Goal: Information Seeking & Learning: Learn about a topic

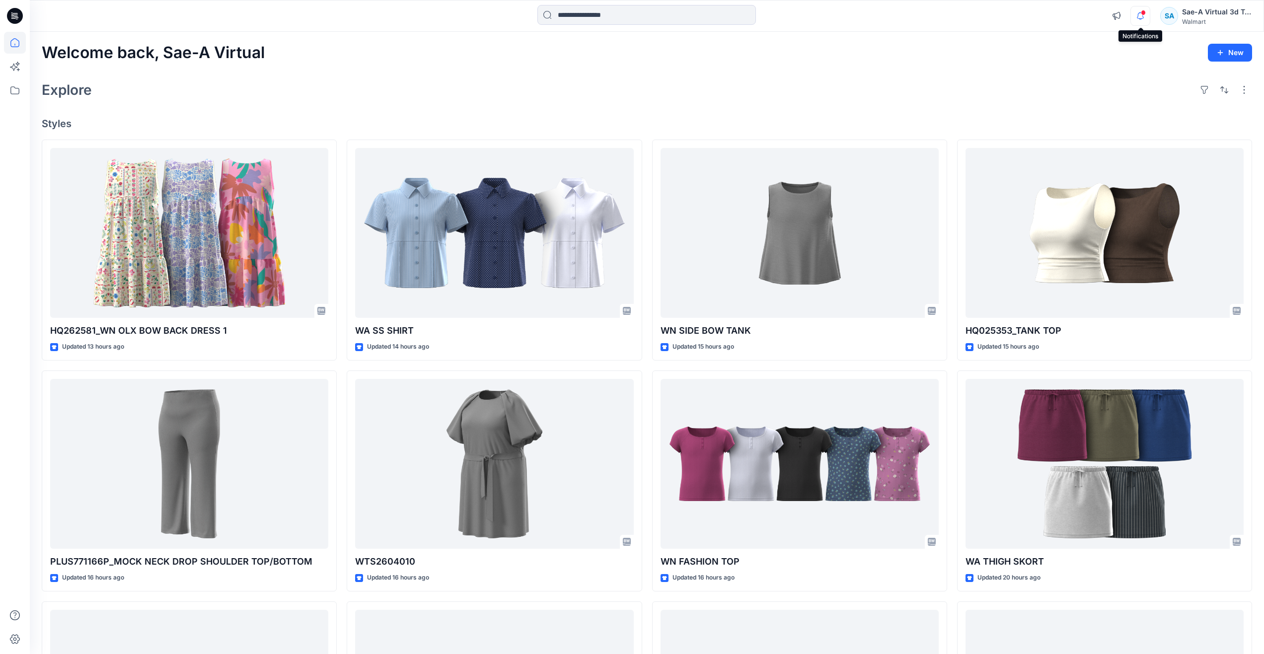
click at [1143, 16] on icon "button" at bounding box center [1140, 15] width 7 height 6
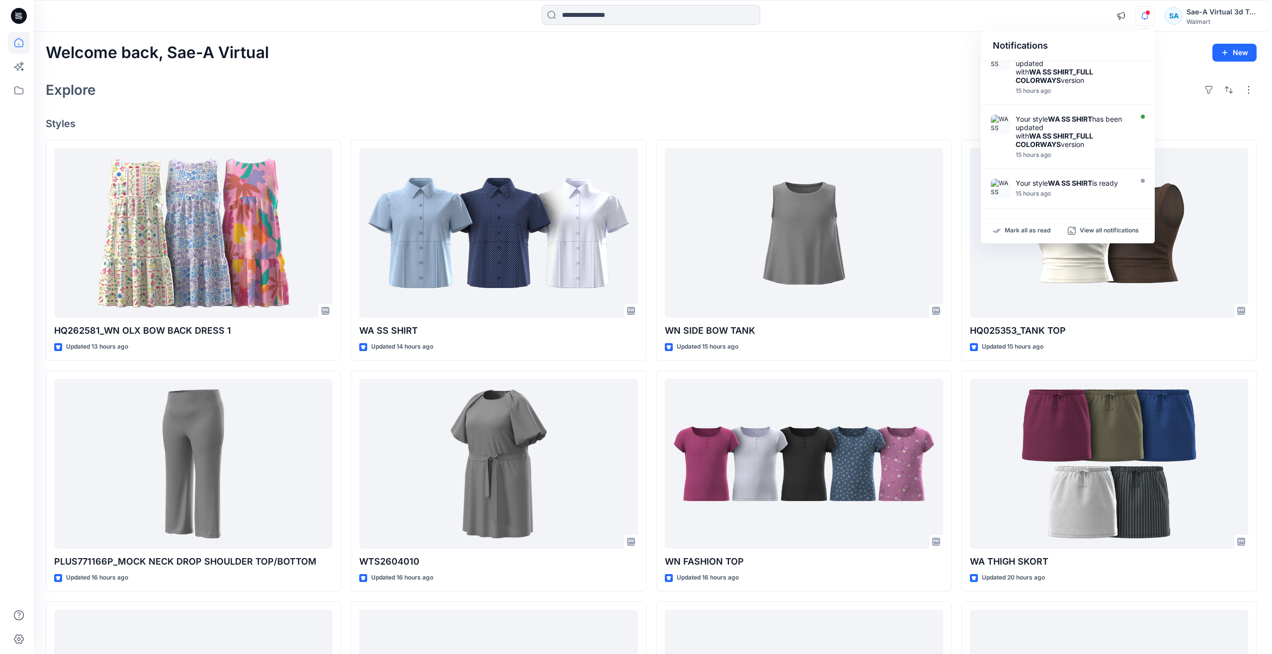
scroll to position [397, 0]
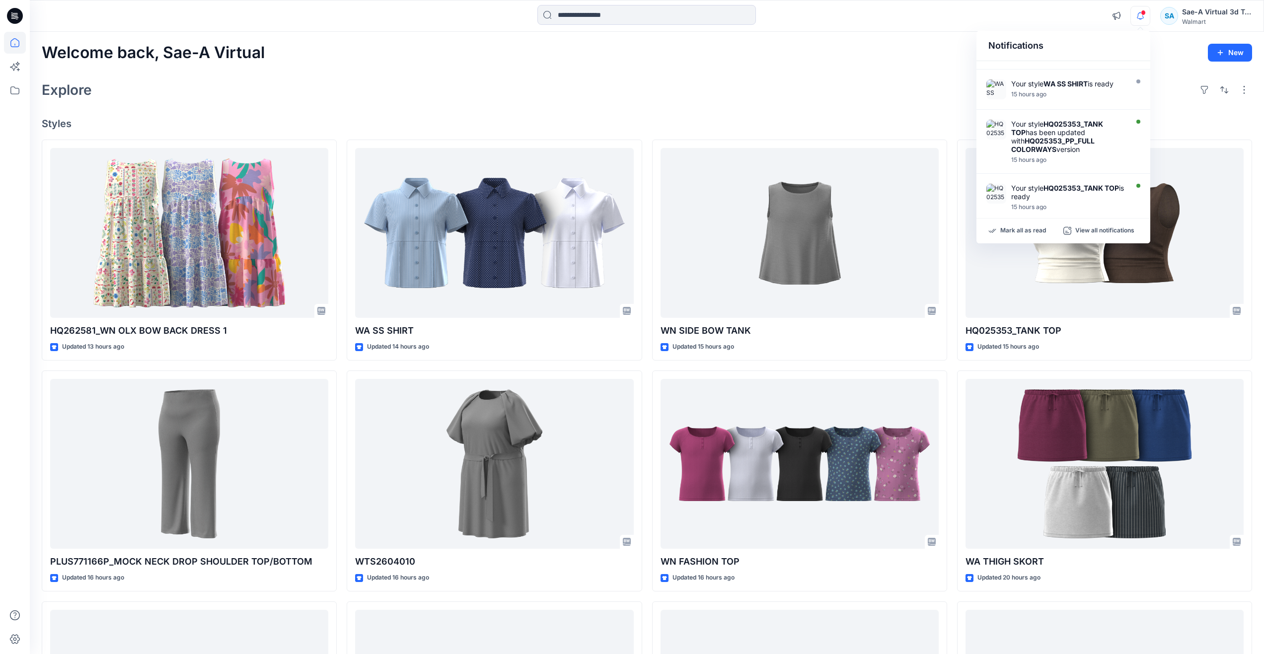
click at [680, 92] on div "Explore" at bounding box center [647, 90] width 1210 height 24
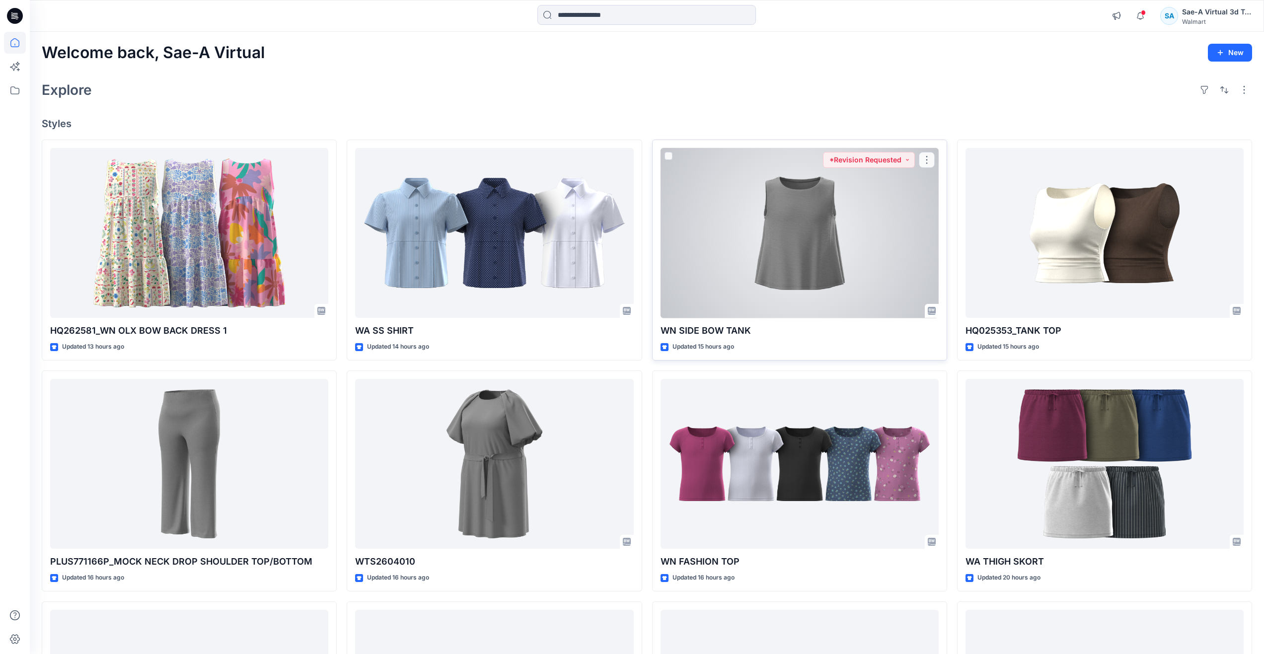
click at [779, 275] on div at bounding box center [800, 233] width 278 height 170
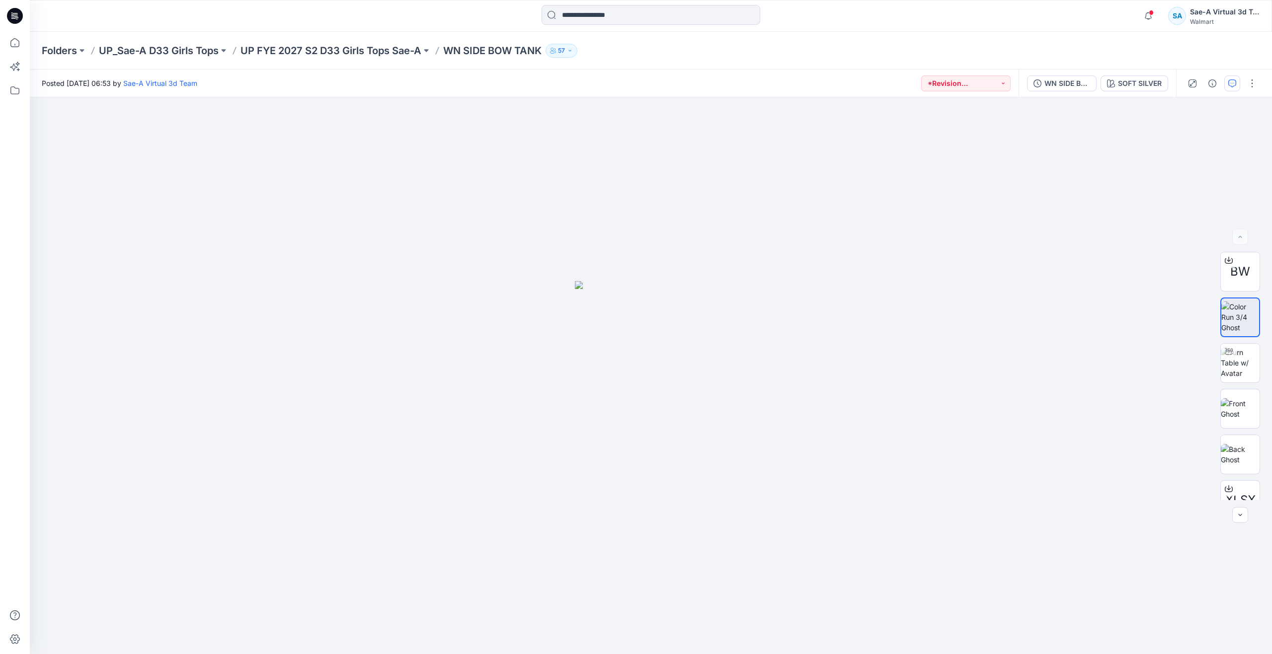
click at [1236, 82] on button "button" at bounding box center [1232, 83] width 16 height 16
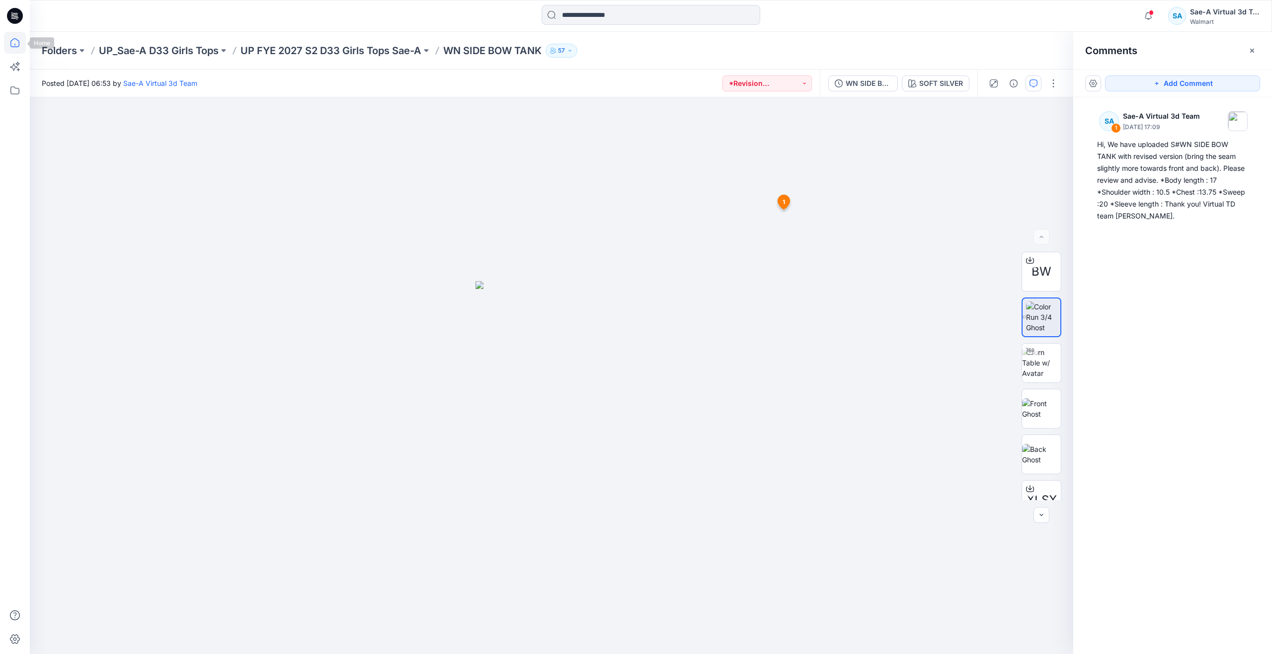
click at [14, 48] on icon at bounding box center [15, 43] width 22 height 22
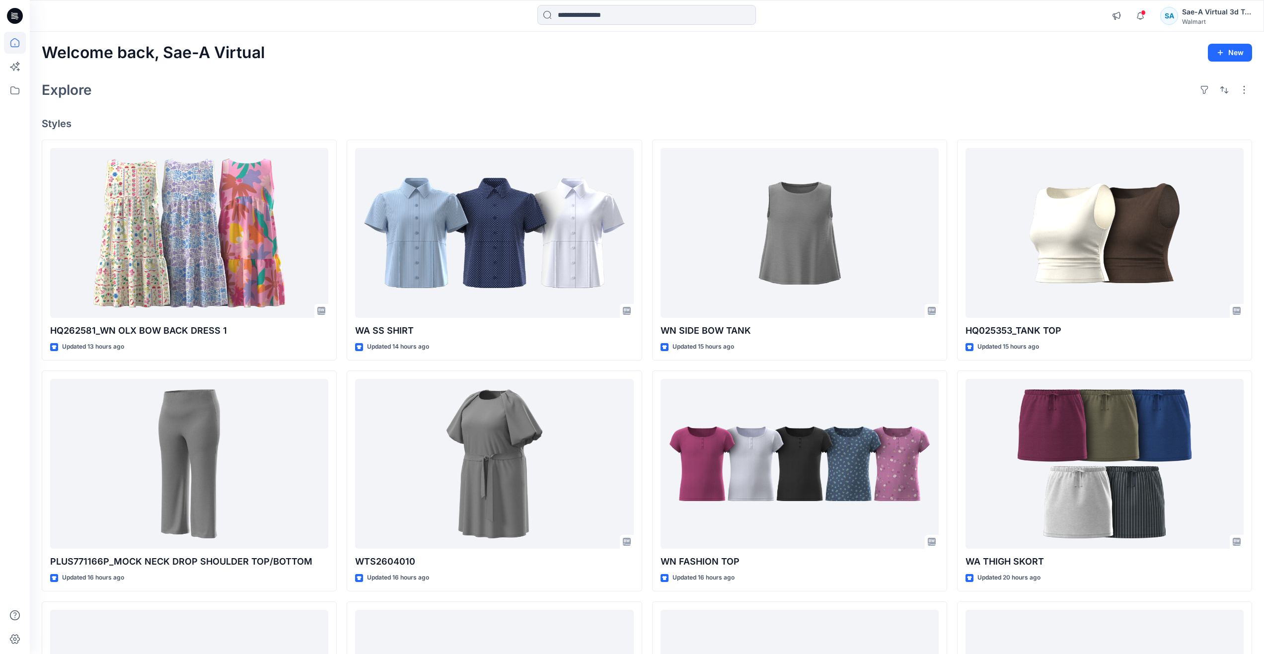
click at [512, 61] on div "Welcome back, Sae-A Virtual New" at bounding box center [647, 53] width 1210 height 18
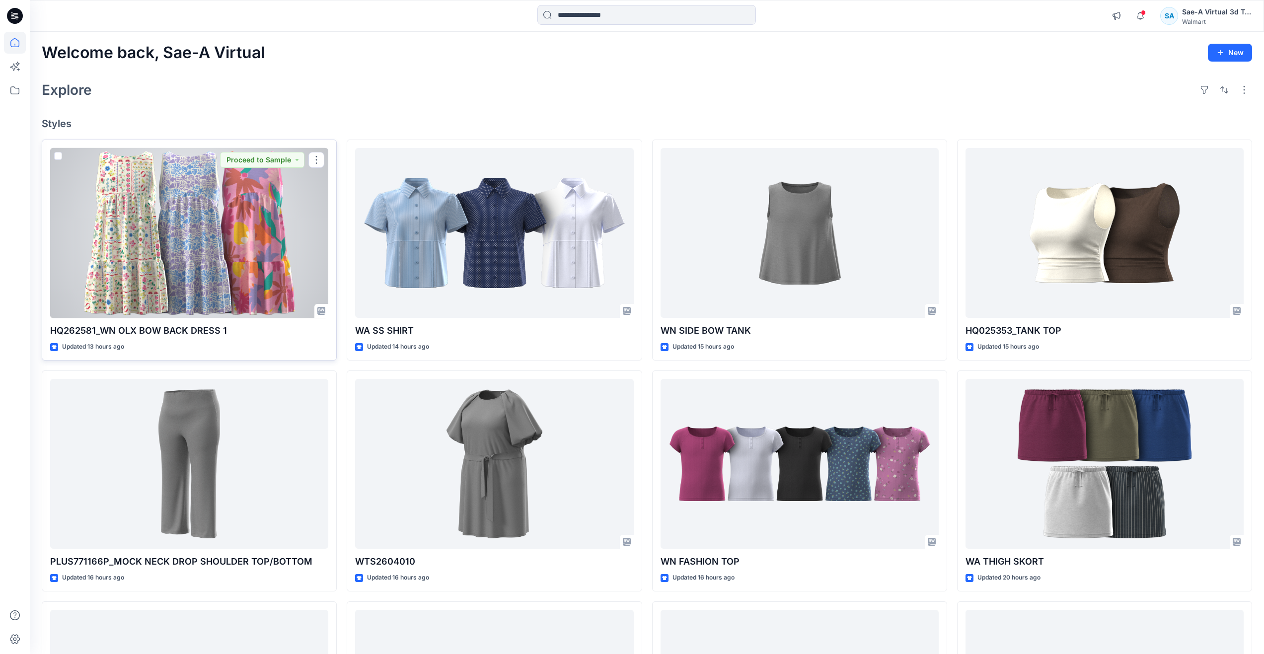
click at [249, 248] on div at bounding box center [189, 233] width 278 height 170
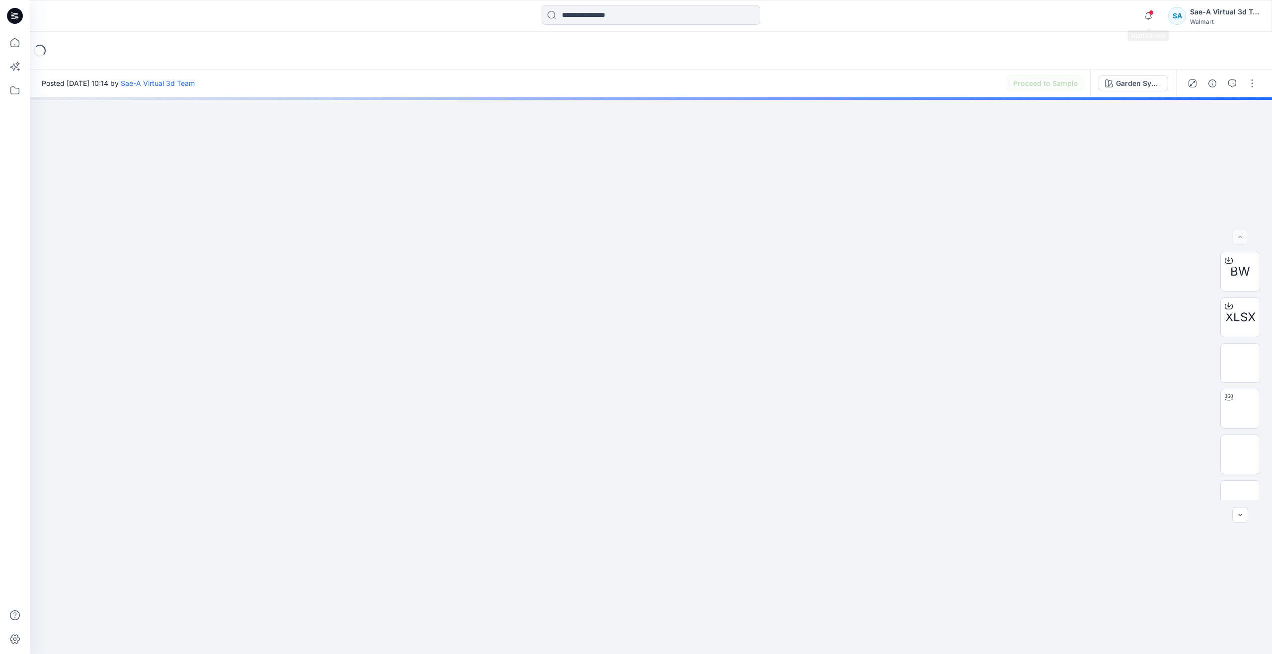
click at [1149, 13] on span at bounding box center [1150, 12] width 5 height 5
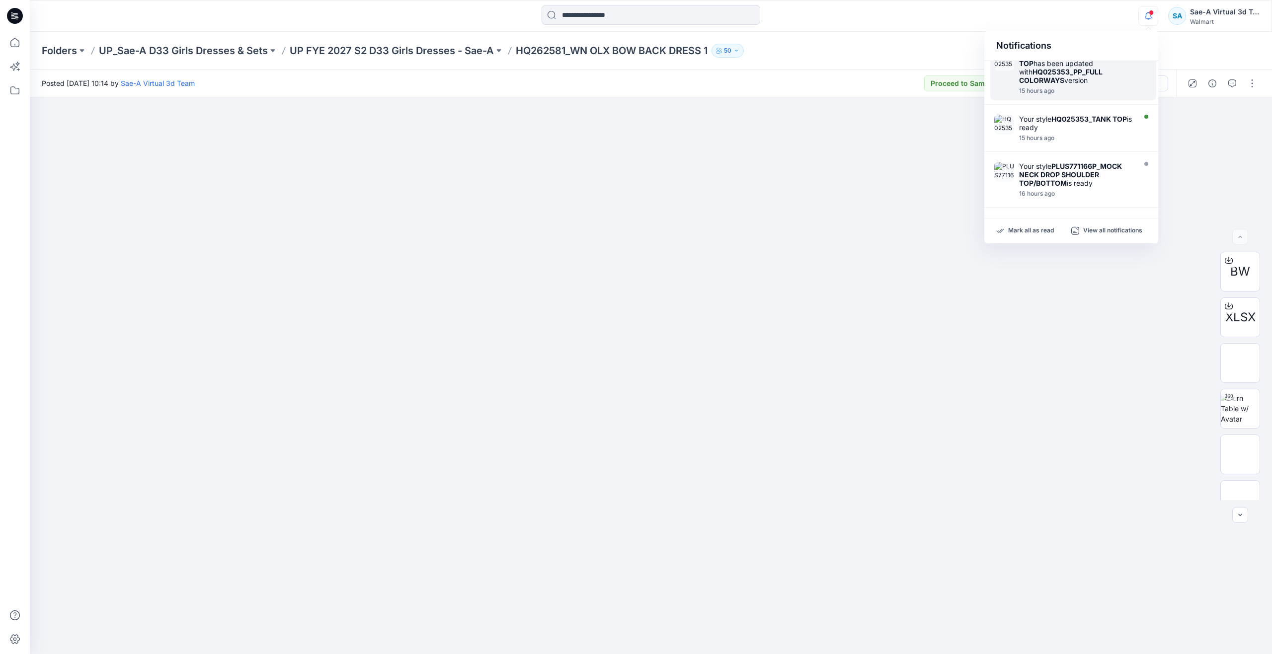
scroll to position [468, 0]
click at [1254, 403] on img at bounding box center [1239, 408] width 39 height 31
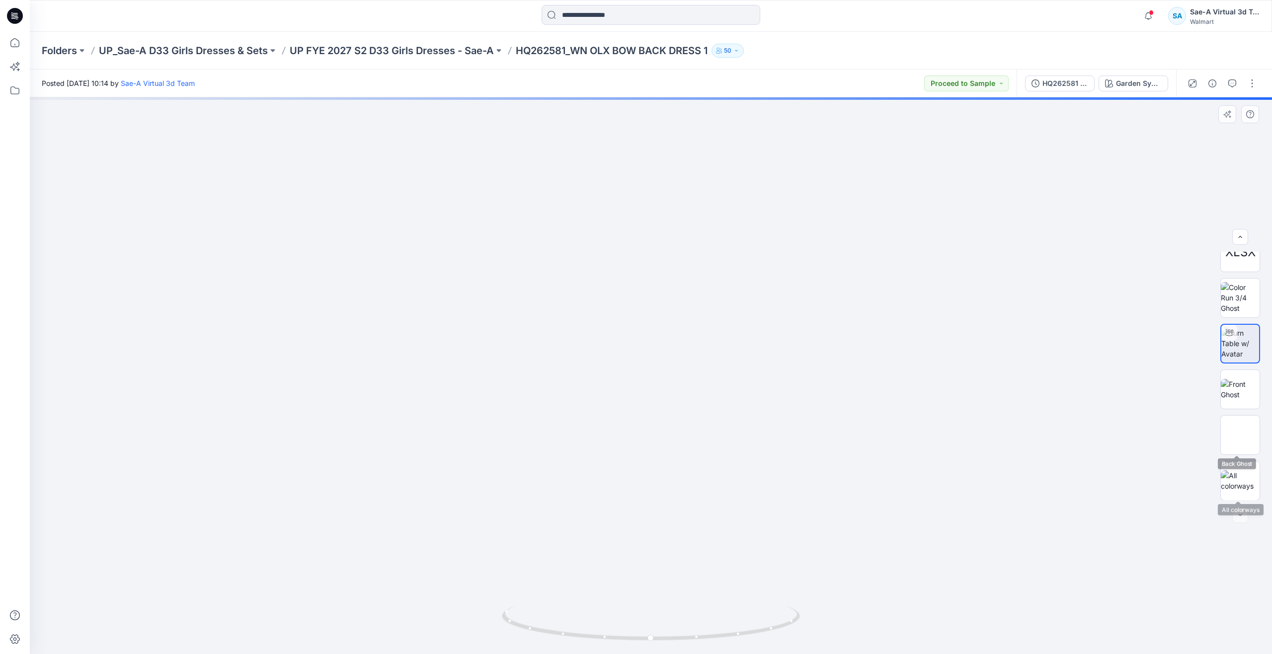
scroll to position [66, 0]
click at [1241, 433] on img at bounding box center [1239, 434] width 39 height 21
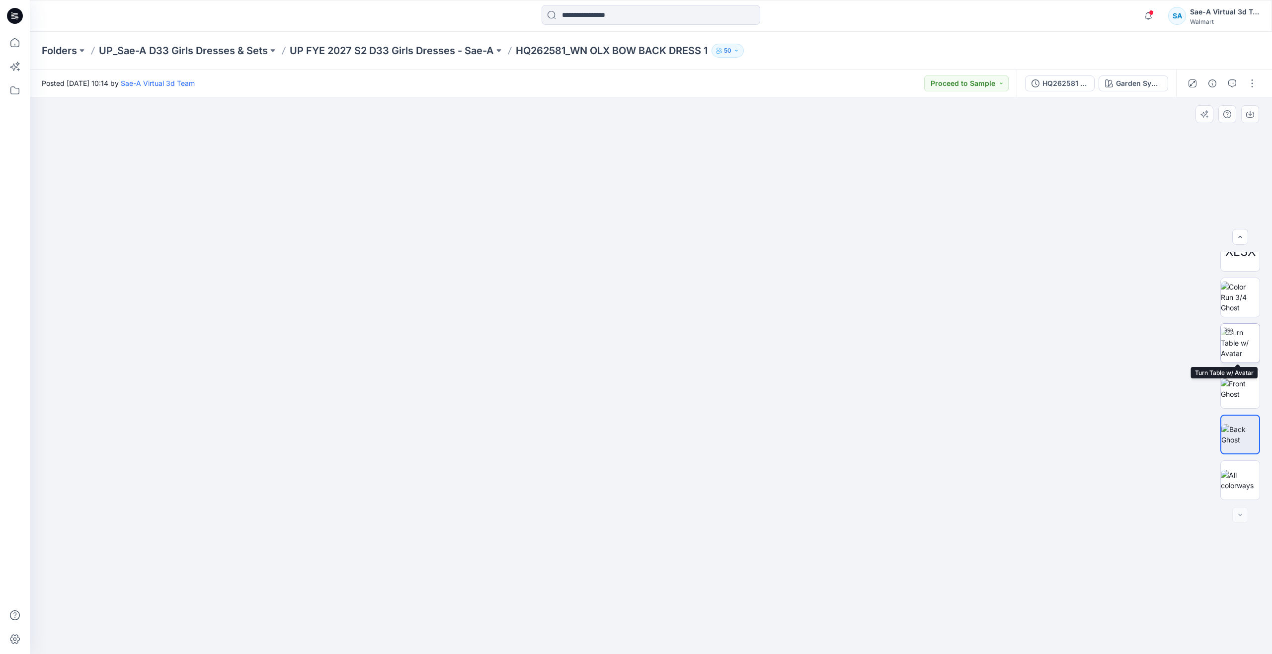
click at [1227, 344] on img at bounding box center [1239, 342] width 39 height 31
drag, startPoint x: 652, startPoint y: 636, endPoint x: 823, endPoint y: 624, distance: 171.7
click at [823, 624] on div at bounding box center [651, 375] width 1242 height 557
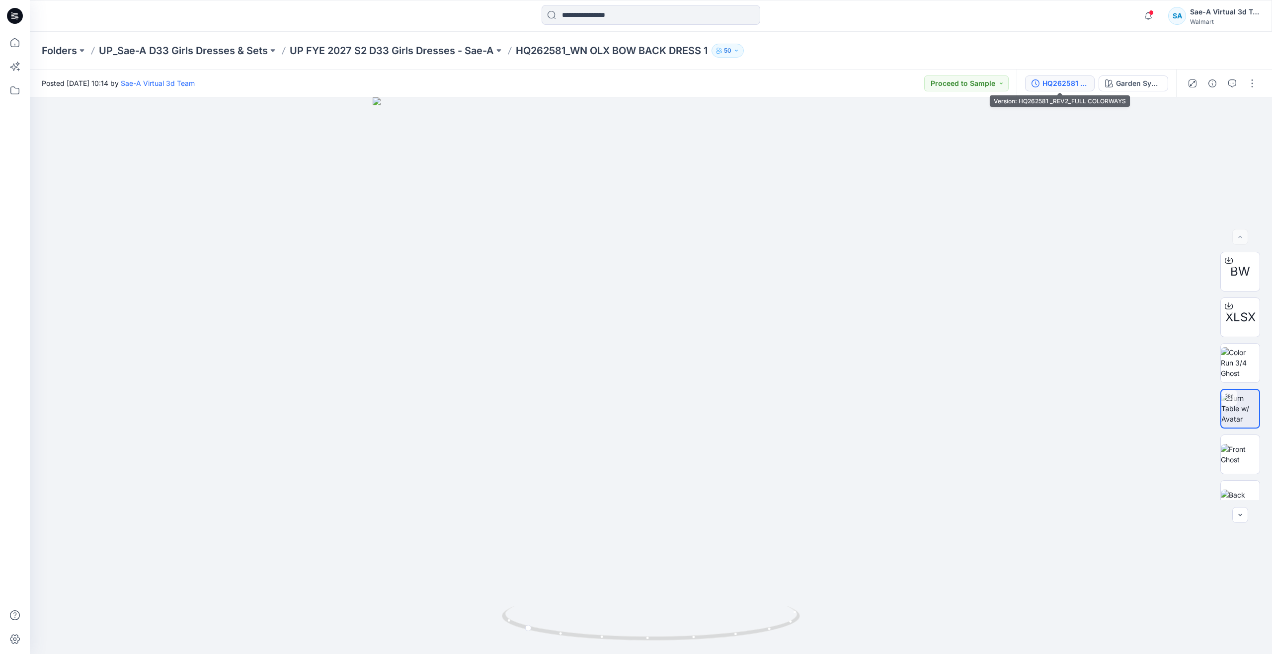
click at [1056, 76] on button "HQ262581 _REV2_FULL COLORWAYS" at bounding box center [1060, 83] width 70 height 16
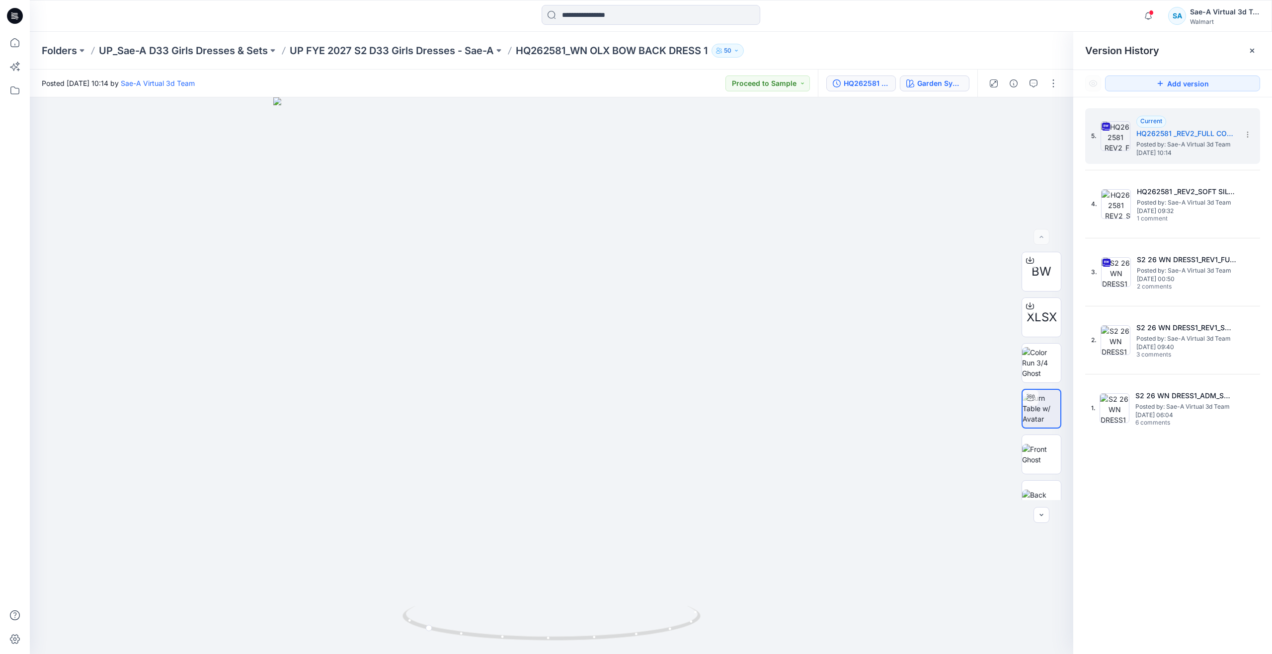
click at [943, 84] on div "Garden Symeetry" at bounding box center [940, 83] width 46 height 11
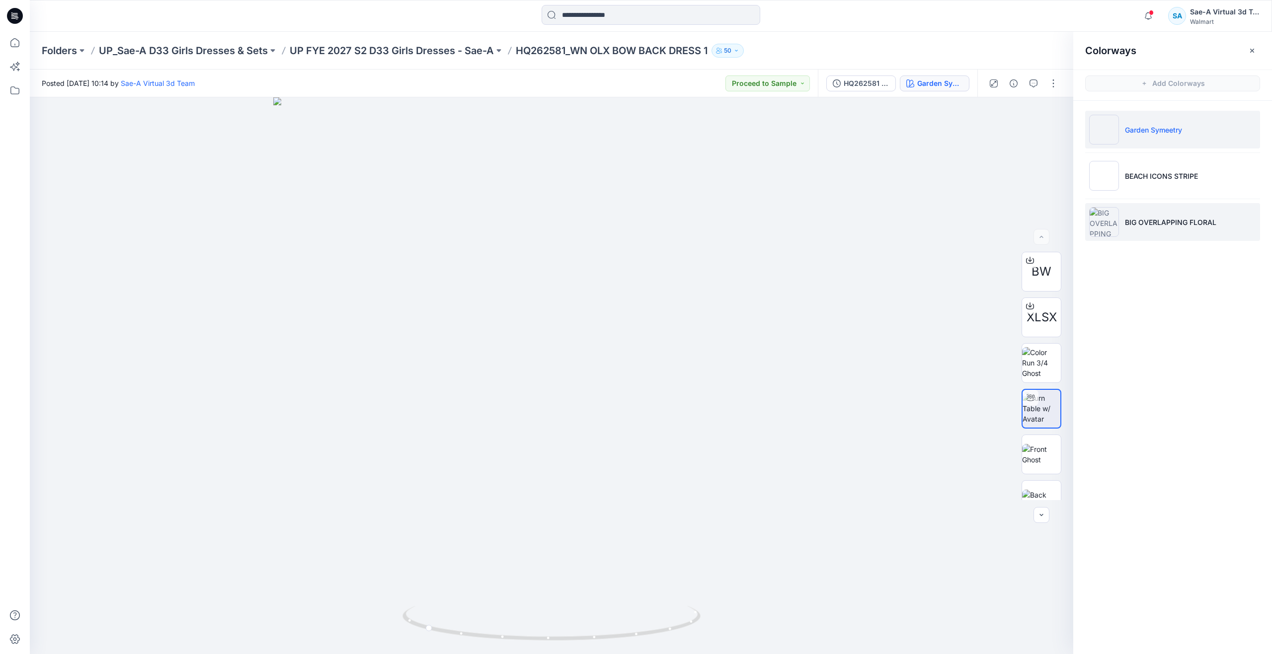
click at [1178, 227] on li "BIG OVERLAPPING FLORAL" at bounding box center [1172, 222] width 175 height 38
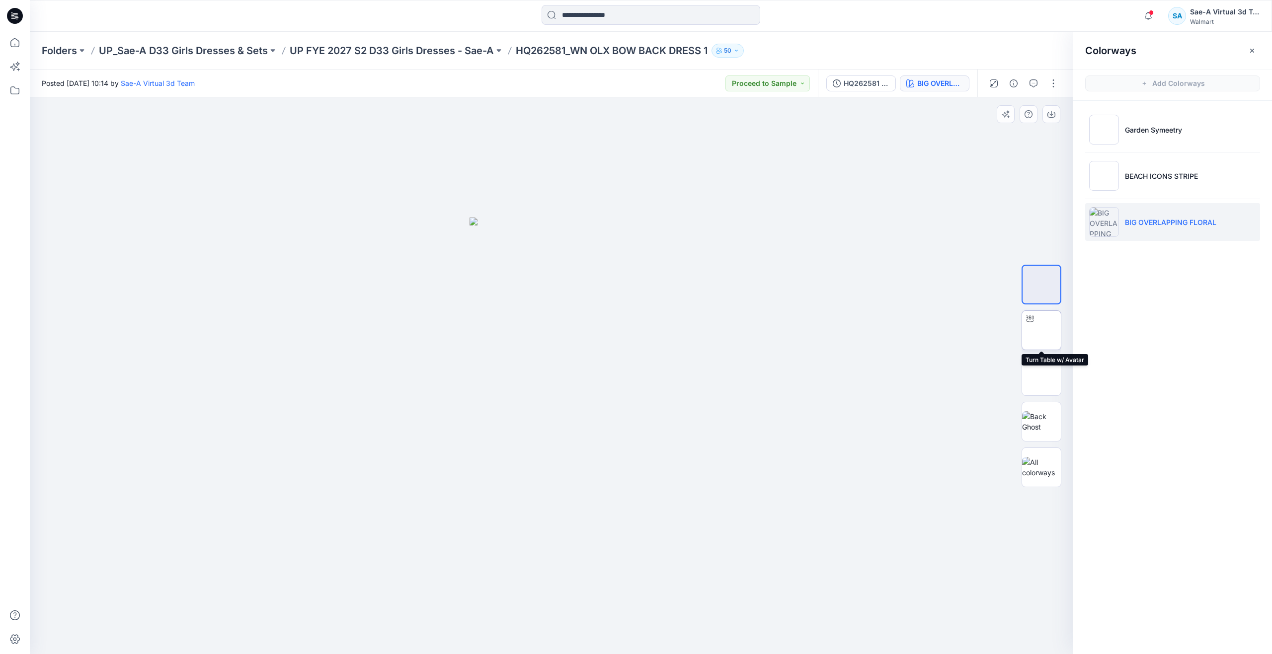
click at [1041, 330] on img at bounding box center [1041, 330] width 0 height 0
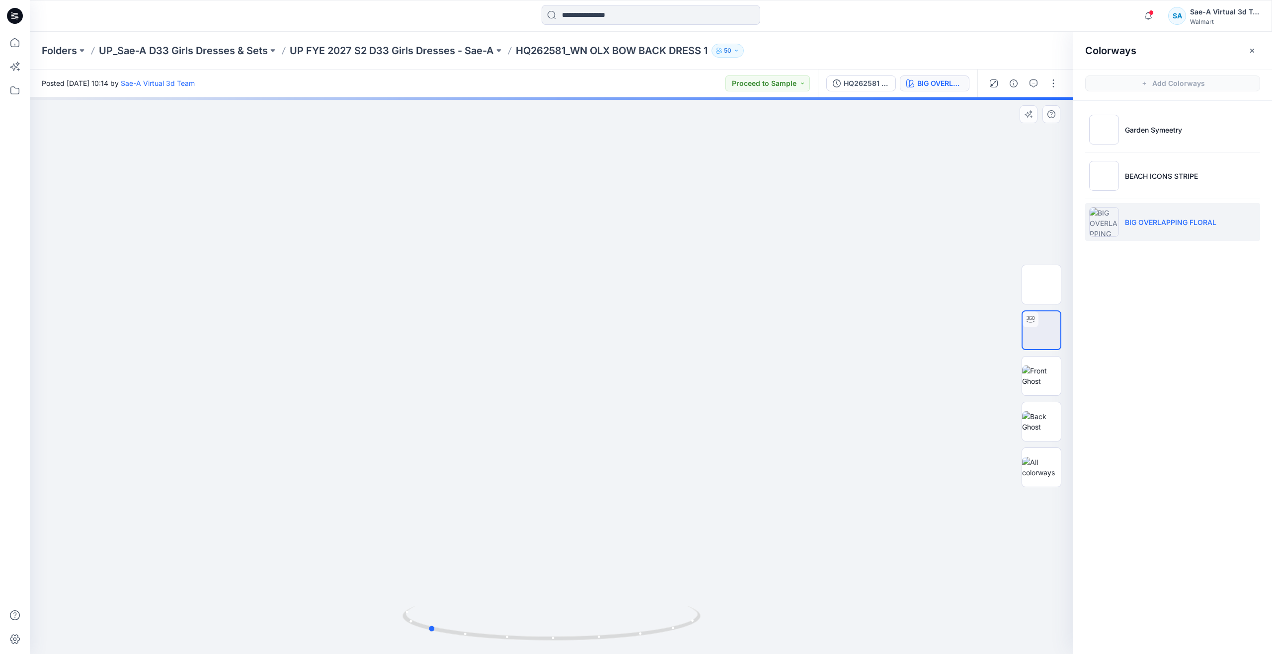
drag, startPoint x: 554, startPoint y: 637, endPoint x: 430, endPoint y: 604, distance: 127.8
click at [430, 604] on div at bounding box center [551, 629] width 298 height 50
click at [1152, 171] on p "BEACH ICONS STRIPE" at bounding box center [1161, 176] width 73 height 10
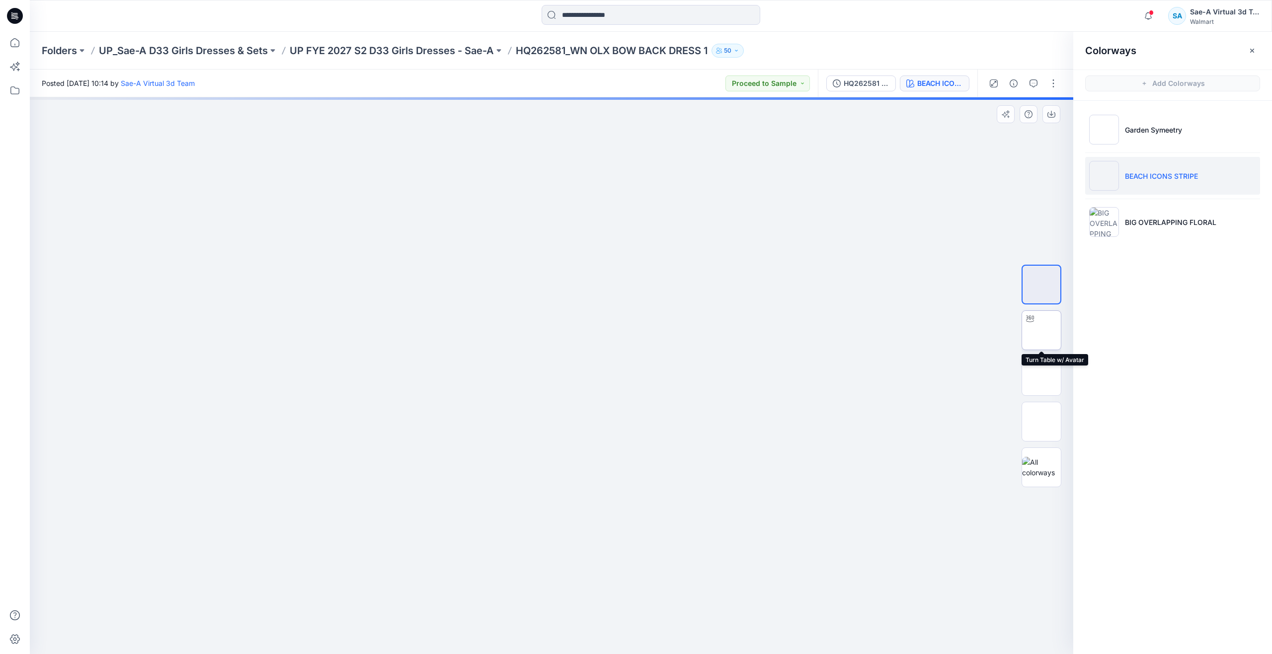
click at [1041, 330] on img at bounding box center [1041, 330] width 0 height 0
drag, startPoint x: 557, startPoint y: 641, endPoint x: 406, endPoint y: 603, distance: 155.6
click at [406, 603] on div at bounding box center [551, 375] width 1043 height 557
click at [1041, 420] on img at bounding box center [1041, 421] width 39 height 21
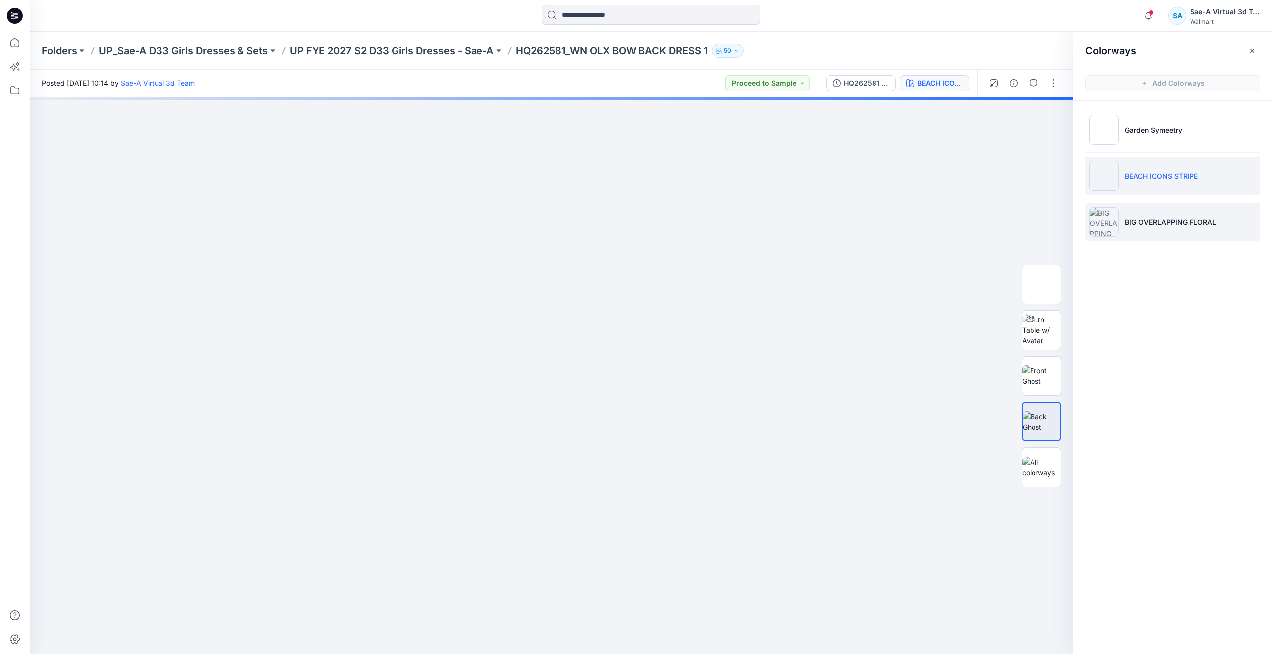
click at [1153, 214] on li "BIG OVERLAPPING FLORAL" at bounding box center [1172, 222] width 175 height 38
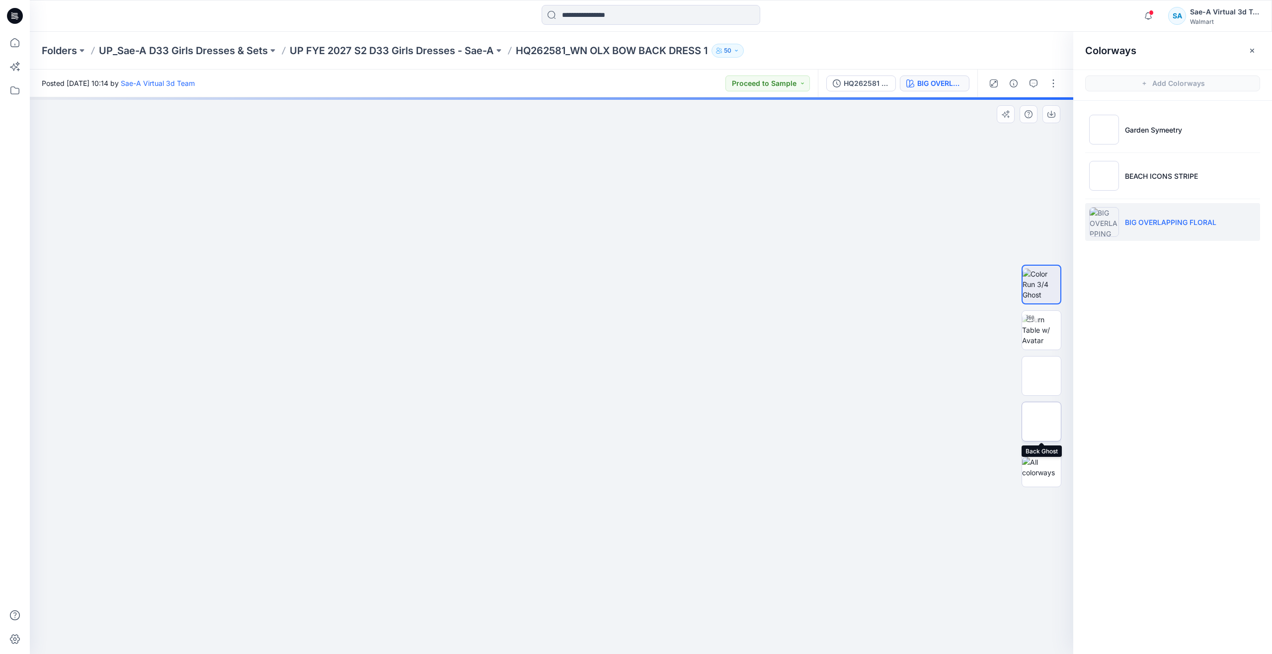
click at [1041, 422] on img at bounding box center [1041, 422] width 0 height 0
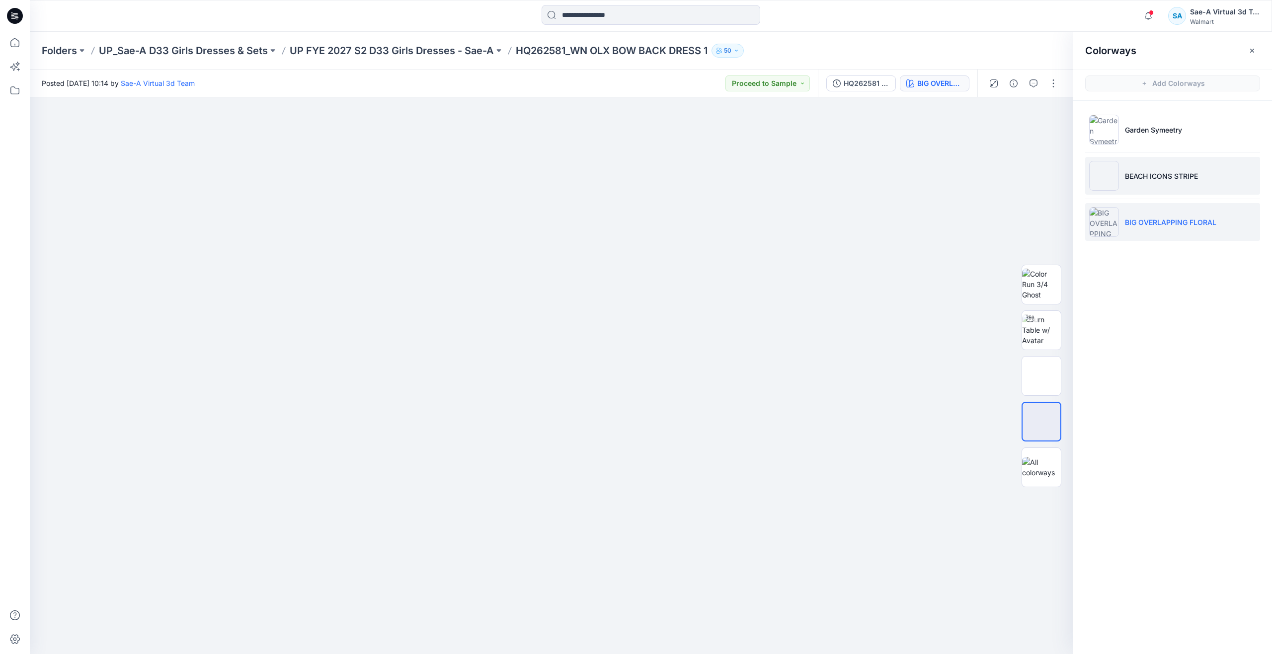
click at [1144, 176] on p "BEACH ICONS STRIPE" at bounding box center [1161, 176] width 73 height 10
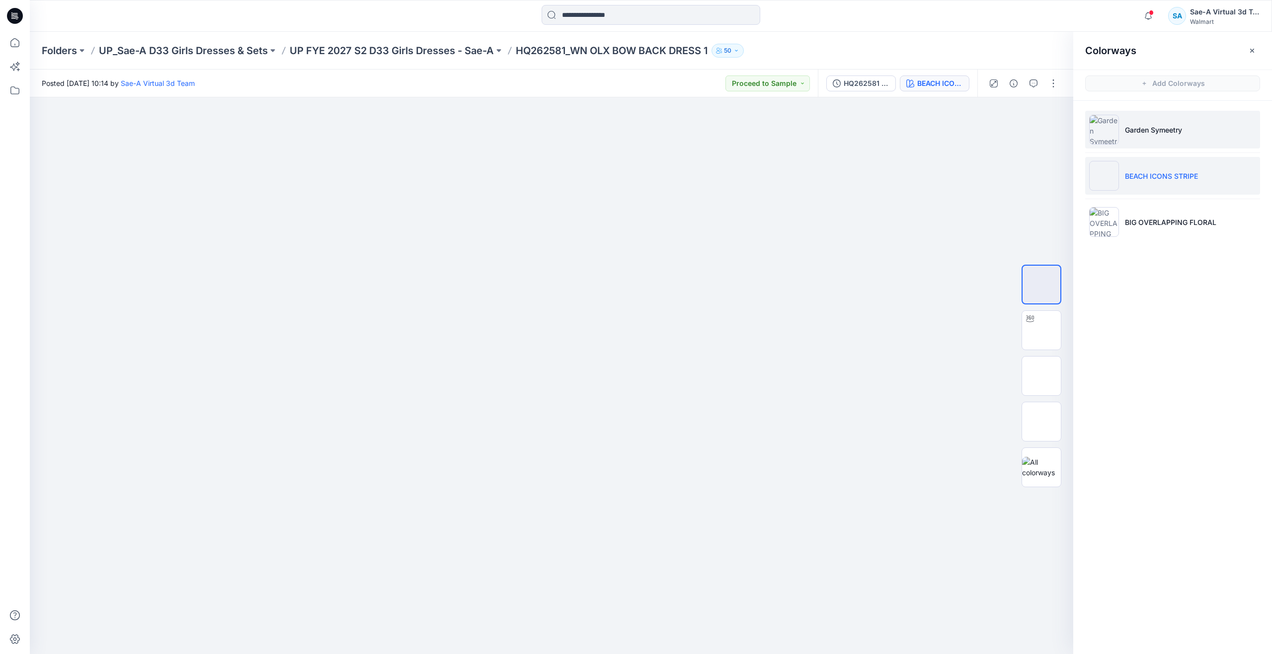
click at [1144, 140] on li "Garden Symeetry" at bounding box center [1172, 130] width 175 height 38
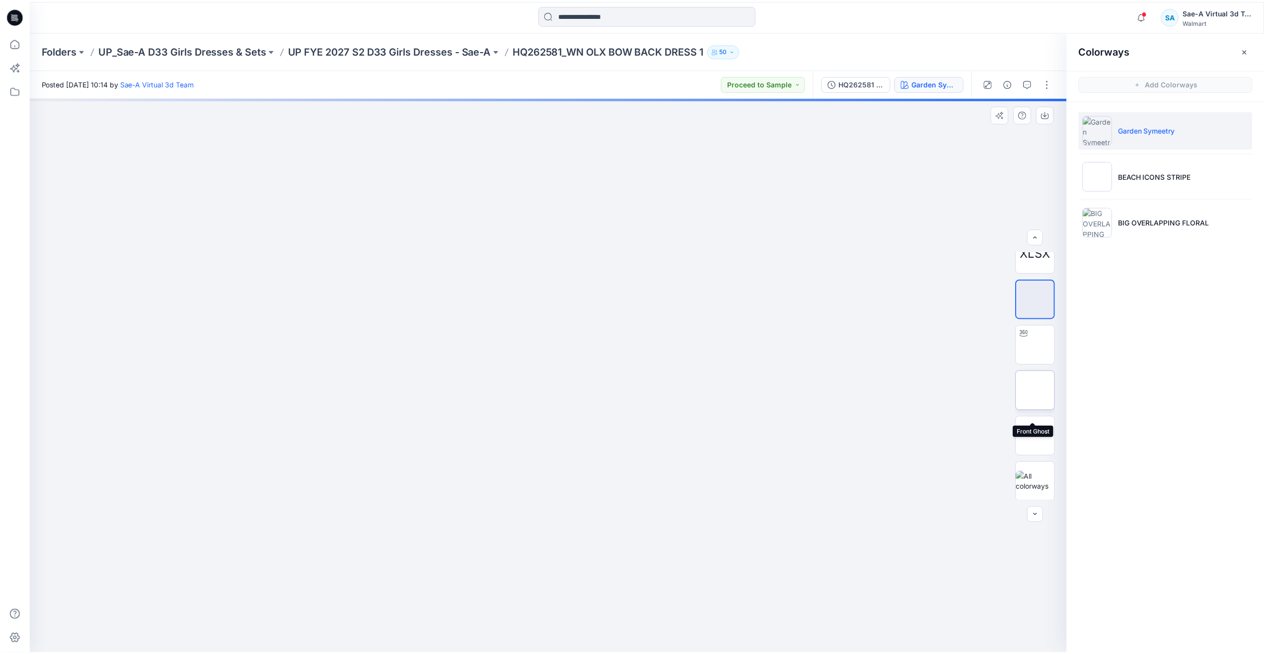
scroll to position [66, 0]
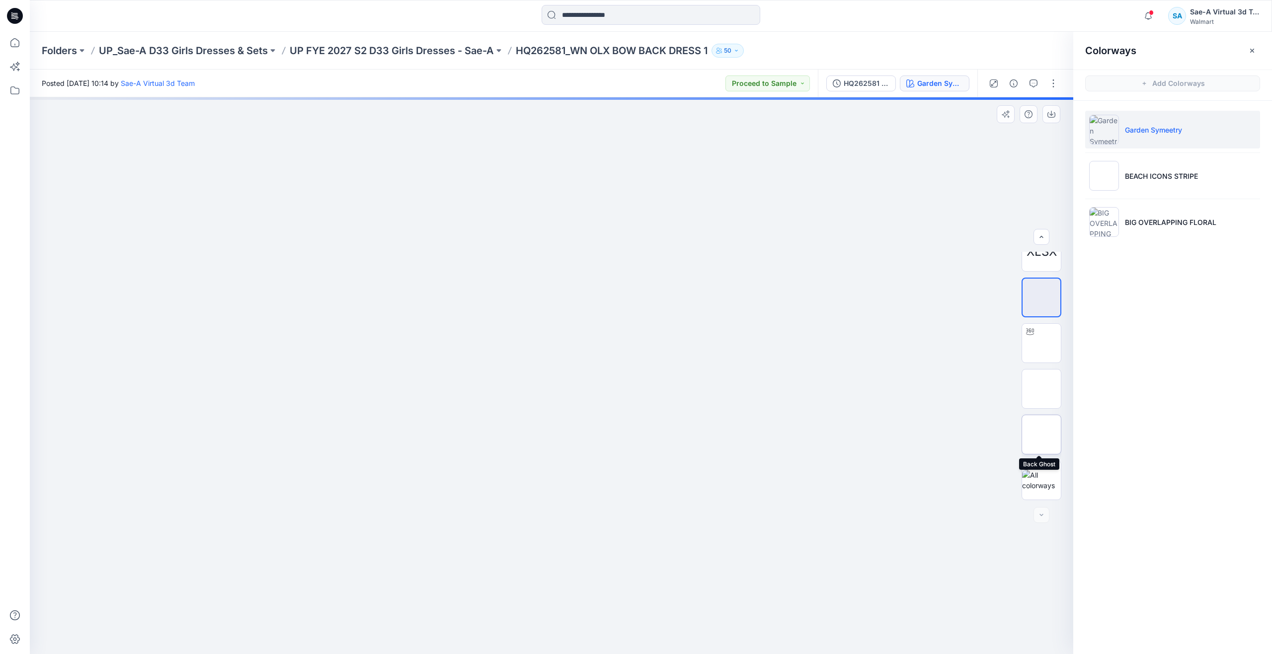
click at [1041, 435] on img at bounding box center [1041, 435] width 0 height 0
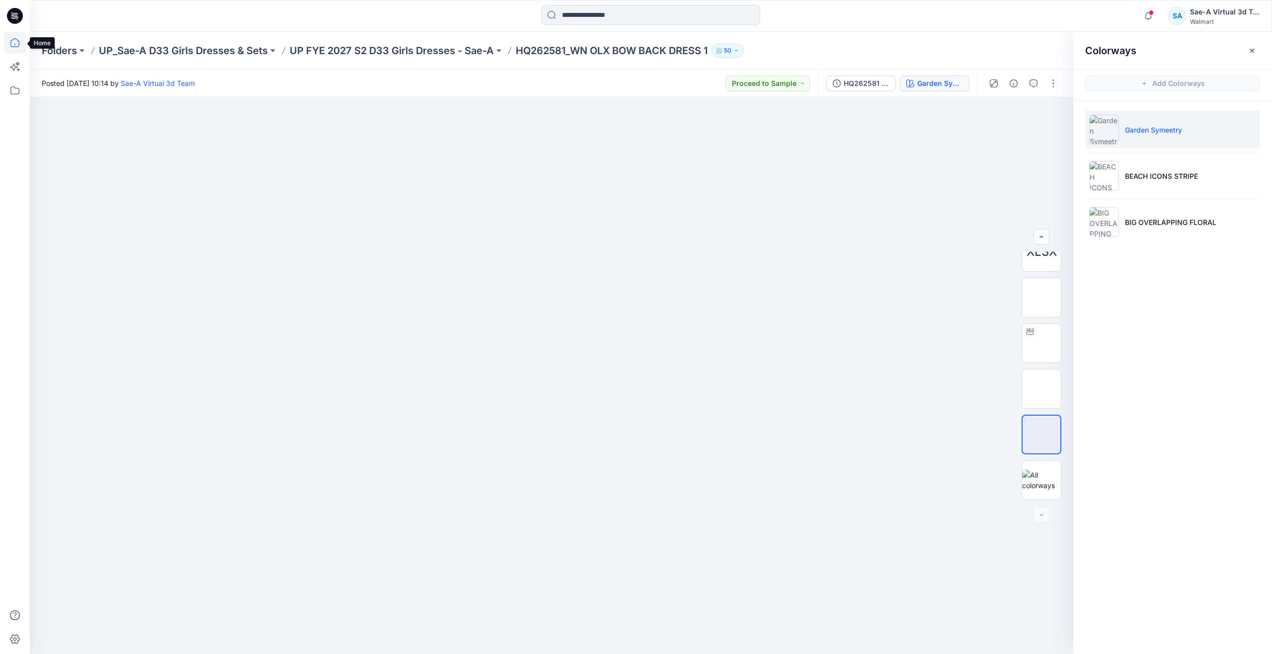
click at [17, 45] on icon at bounding box center [15, 43] width 22 height 22
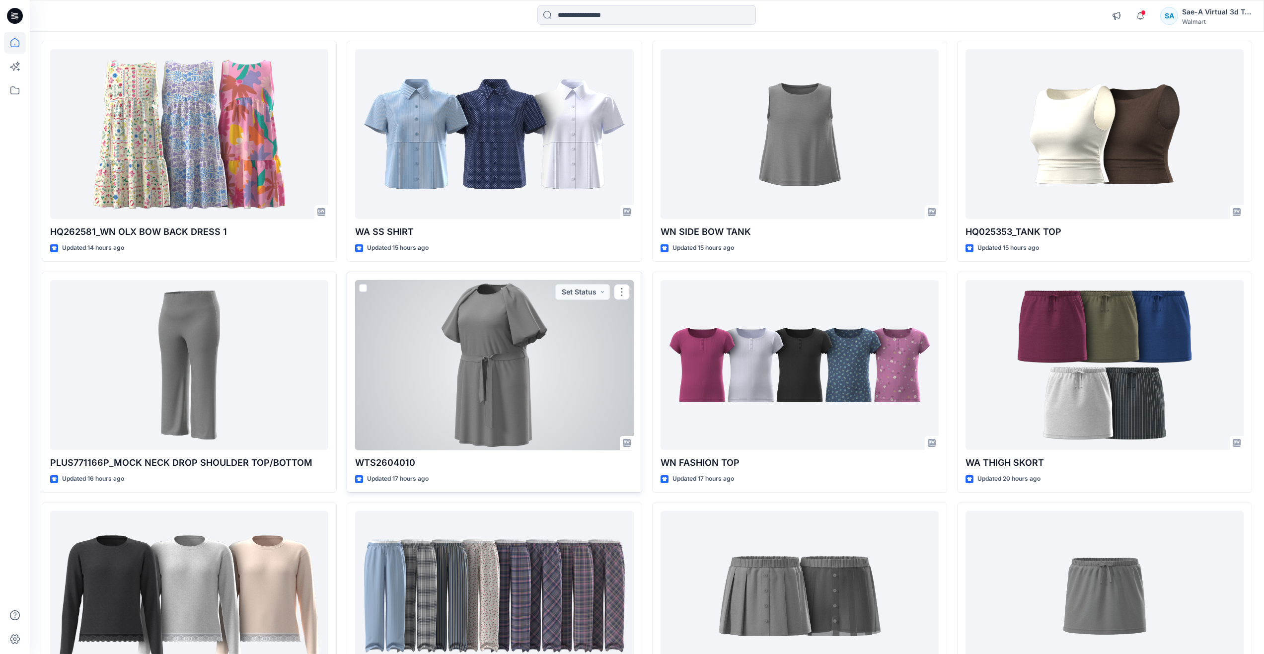
scroll to position [99, 0]
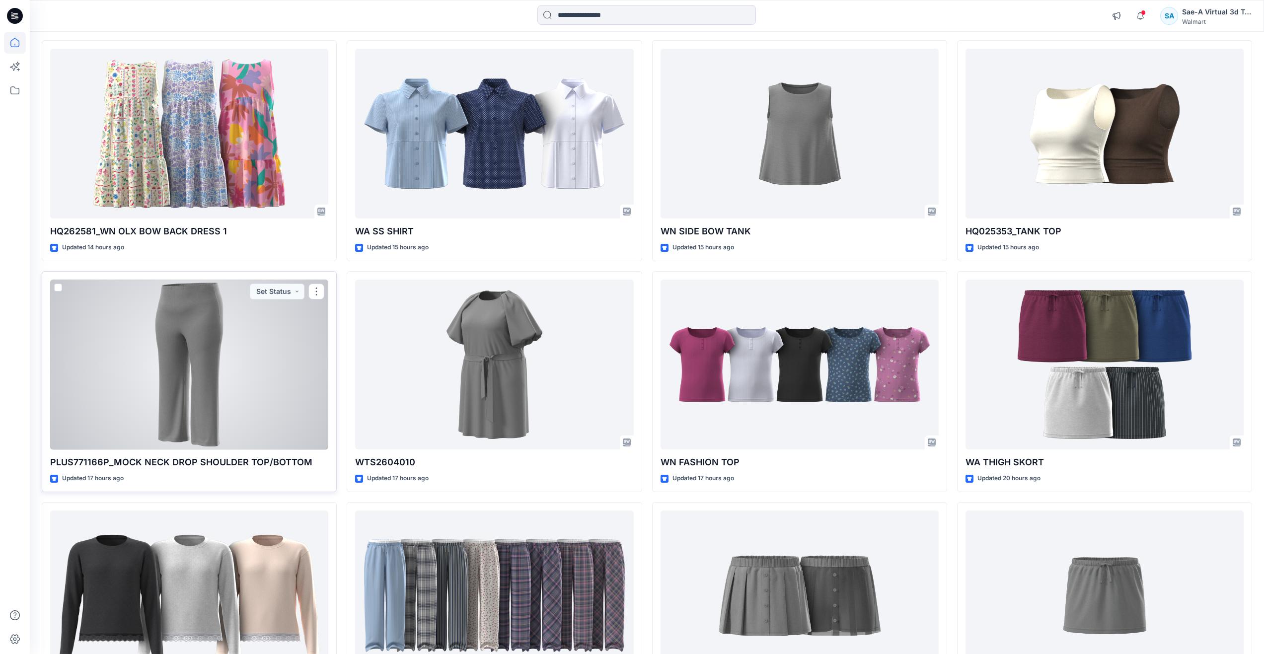
click at [125, 355] on div at bounding box center [189, 365] width 278 height 170
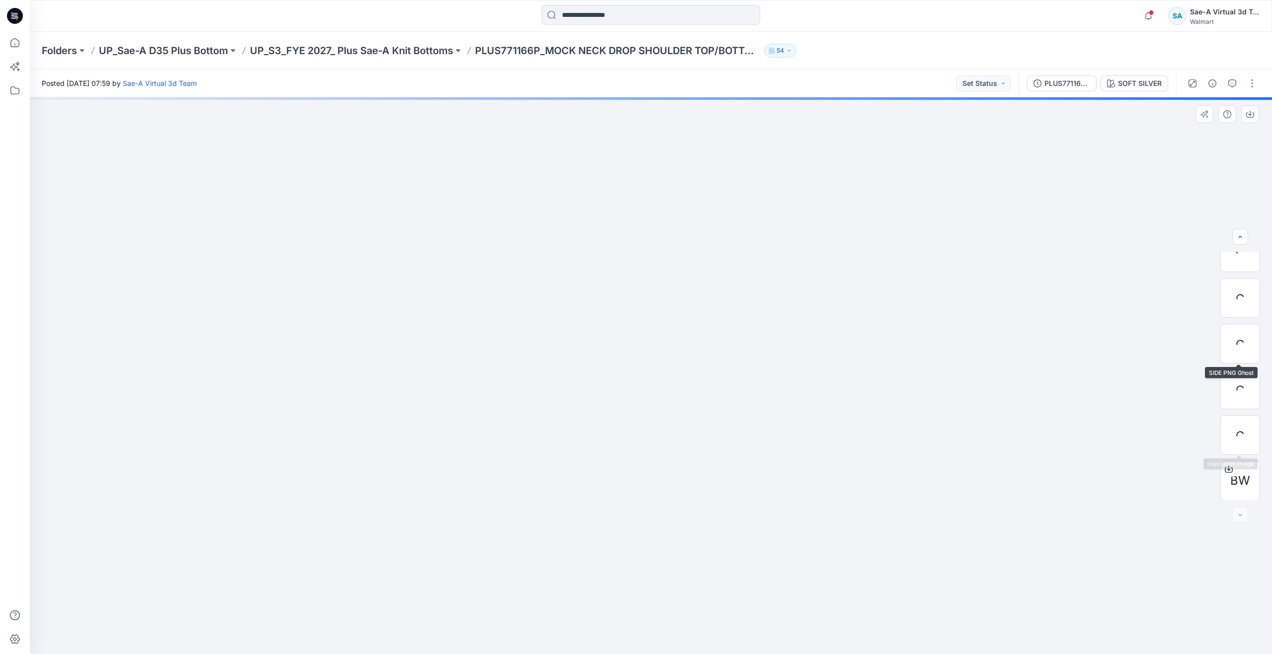
scroll to position [66, 0]
click at [1229, 439] on div at bounding box center [1240, 435] width 40 height 40
click at [1240, 317] on img at bounding box center [1240, 317] width 0 height 0
drag, startPoint x: 648, startPoint y: 639, endPoint x: 690, endPoint y: 525, distance: 120.9
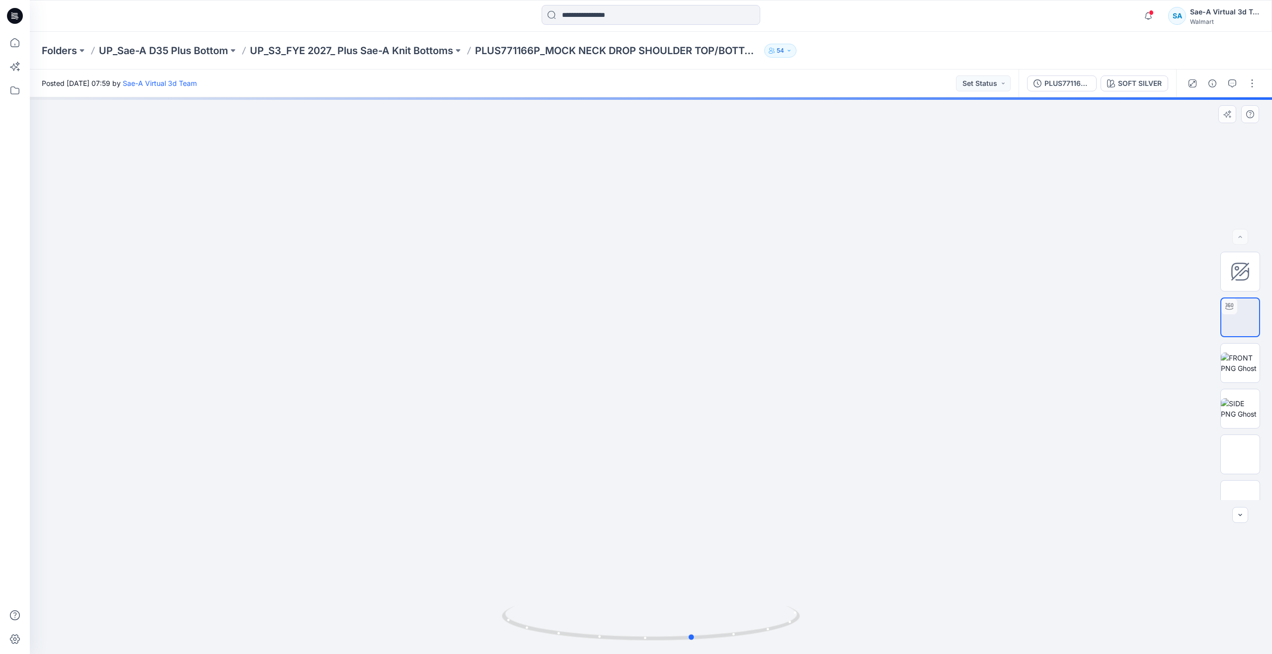
click at [690, 525] on div at bounding box center [651, 375] width 1242 height 557
drag, startPoint x: 689, startPoint y: 640, endPoint x: 686, endPoint y: 542, distance: 97.4
click at [686, 542] on div at bounding box center [651, 375] width 1242 height 557
click at [17, 45] on icon at bounding box center [15, 43] width 22 height 22
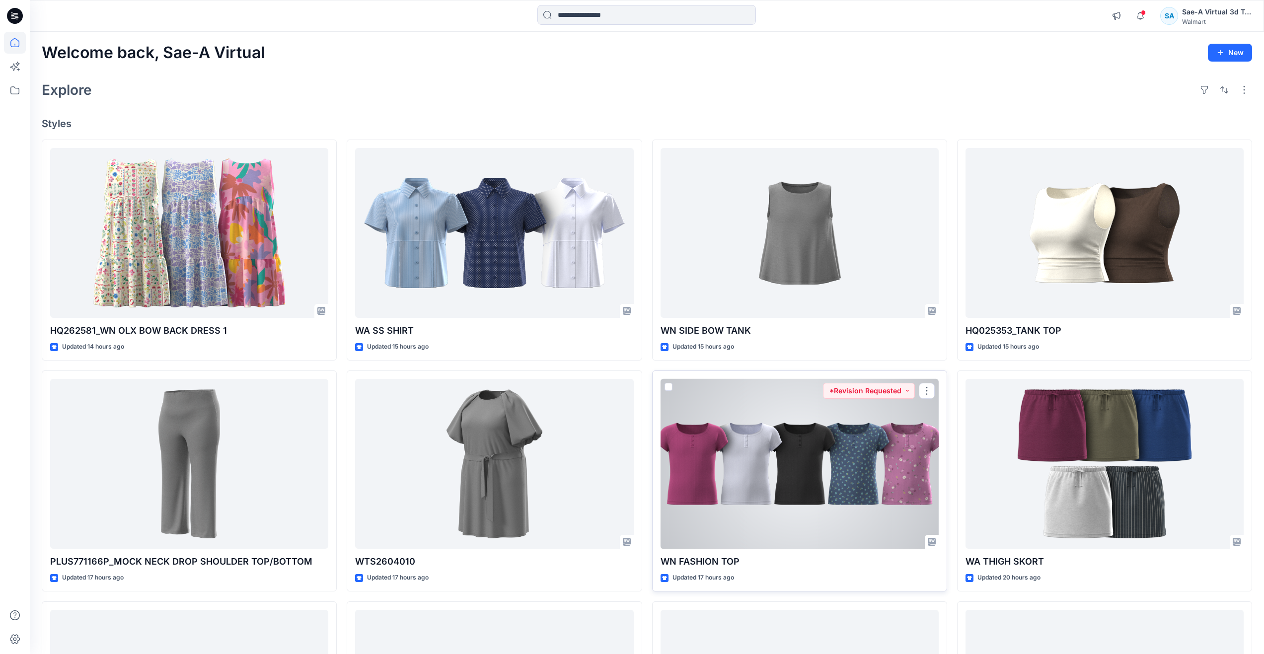
click at [783, 477] on div at bounding box center [800, 464] width 278 height 170
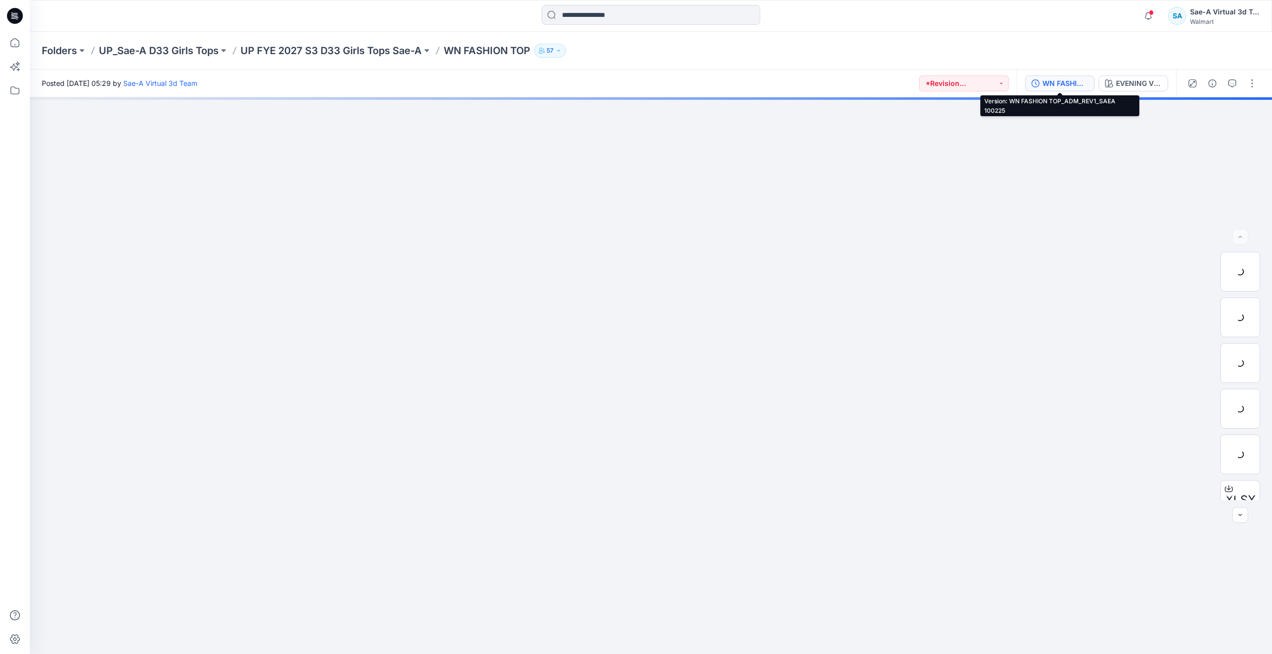
click at [1061, 76] on button "WN FASHION TOP_ADM_REV1_SAEA 100225" at bounding box center [1060, 83] width 70 height 16
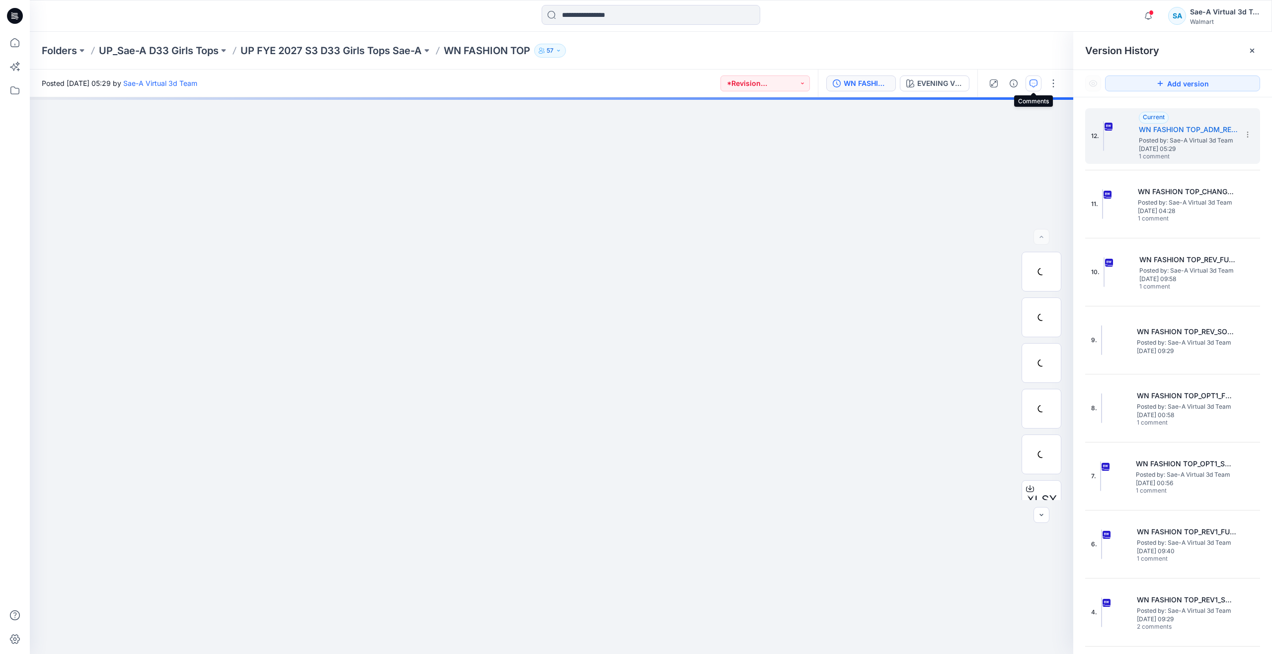
click at [1032, 84] on icon "button" at bounding box center [1033, 83] width 8 height 8
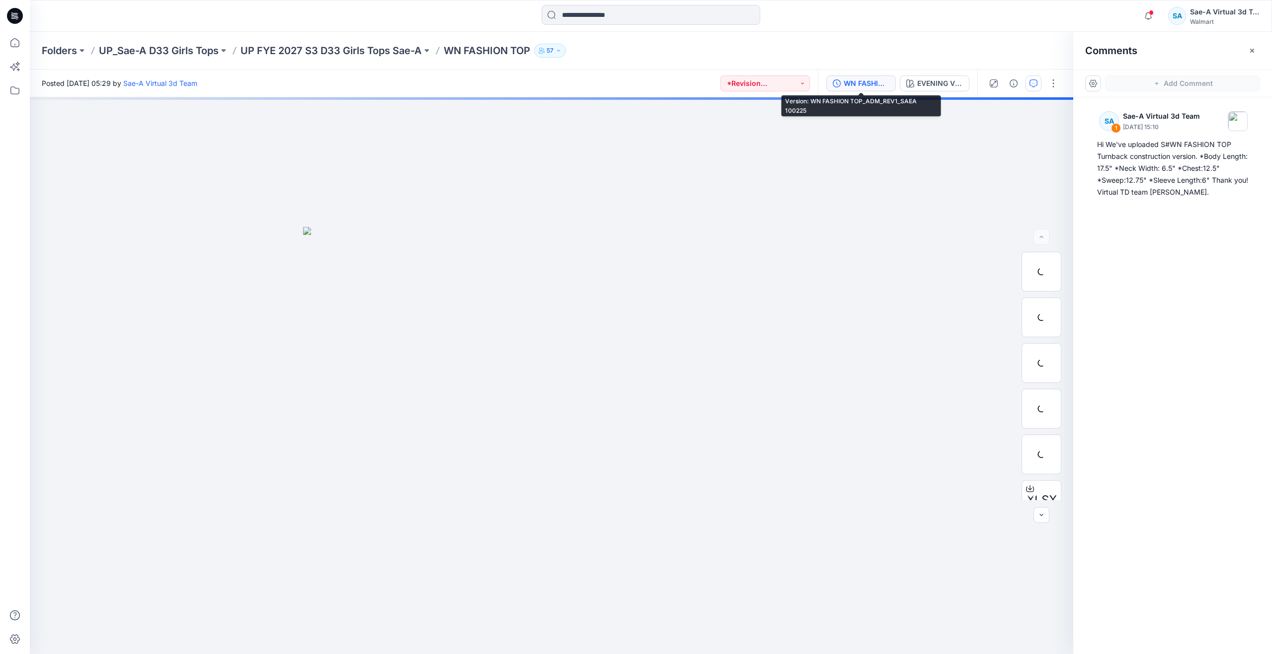
click at [875, 76] on button "WN FASHION TOP_ADM_REV1_SAEA 100225" at bounding box center [861, 83] width 70 height 16
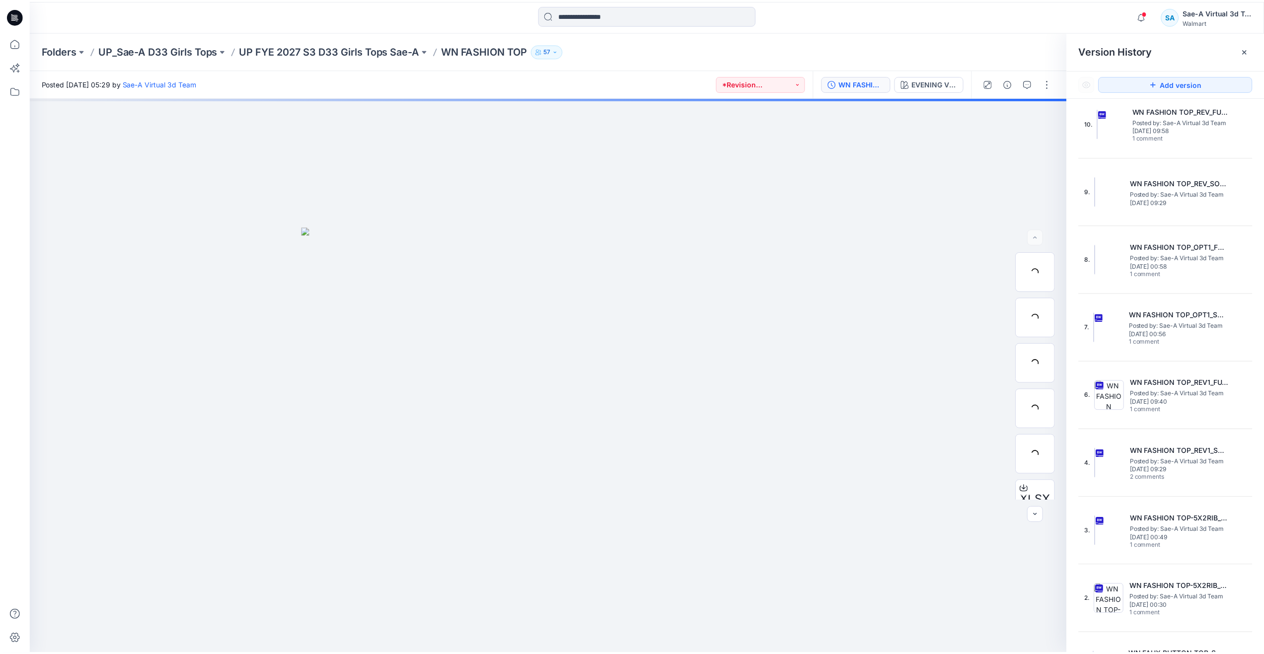
scroll to position [187, 0]
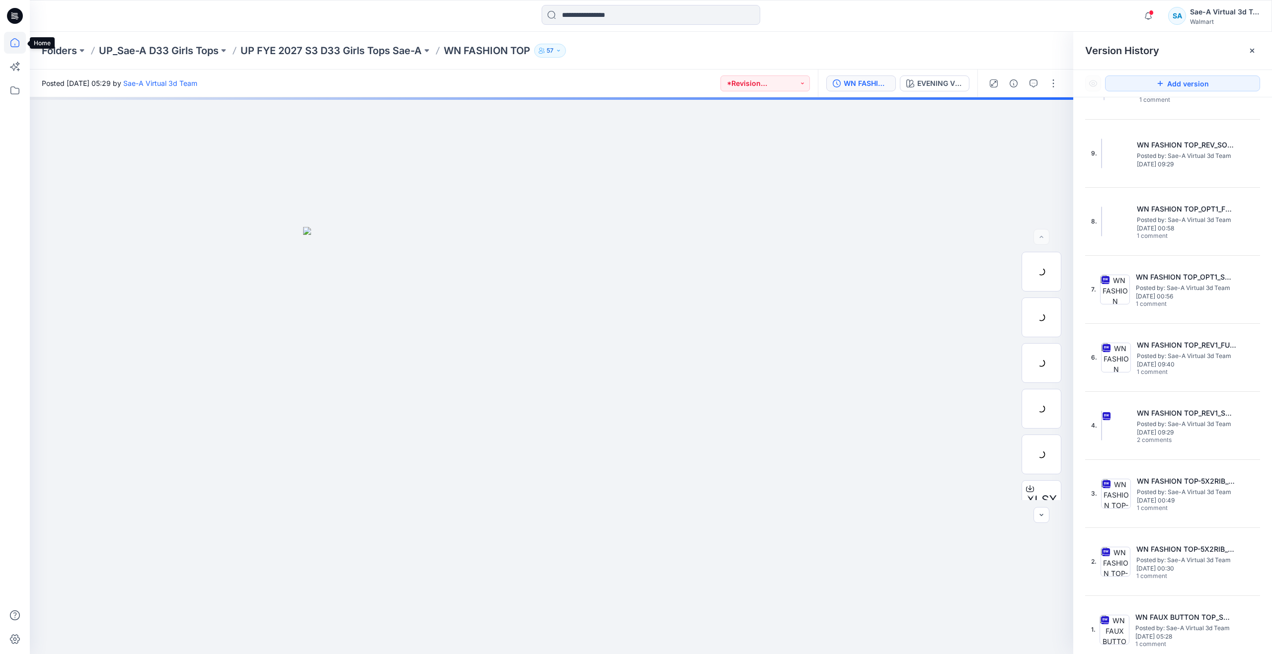
click at [8, 38] on icon at bounding box center [15, 43] width 22 height 22
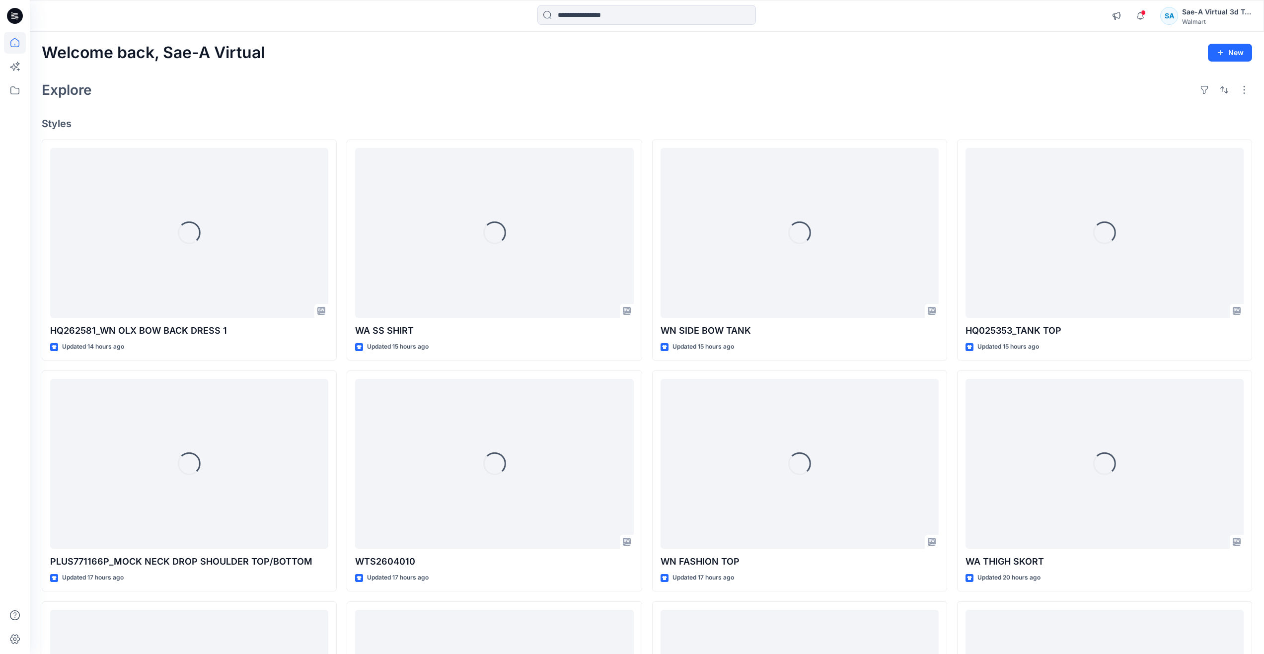
click at [325, 23] on div at bounding box center [184, 16] width 308 height 22
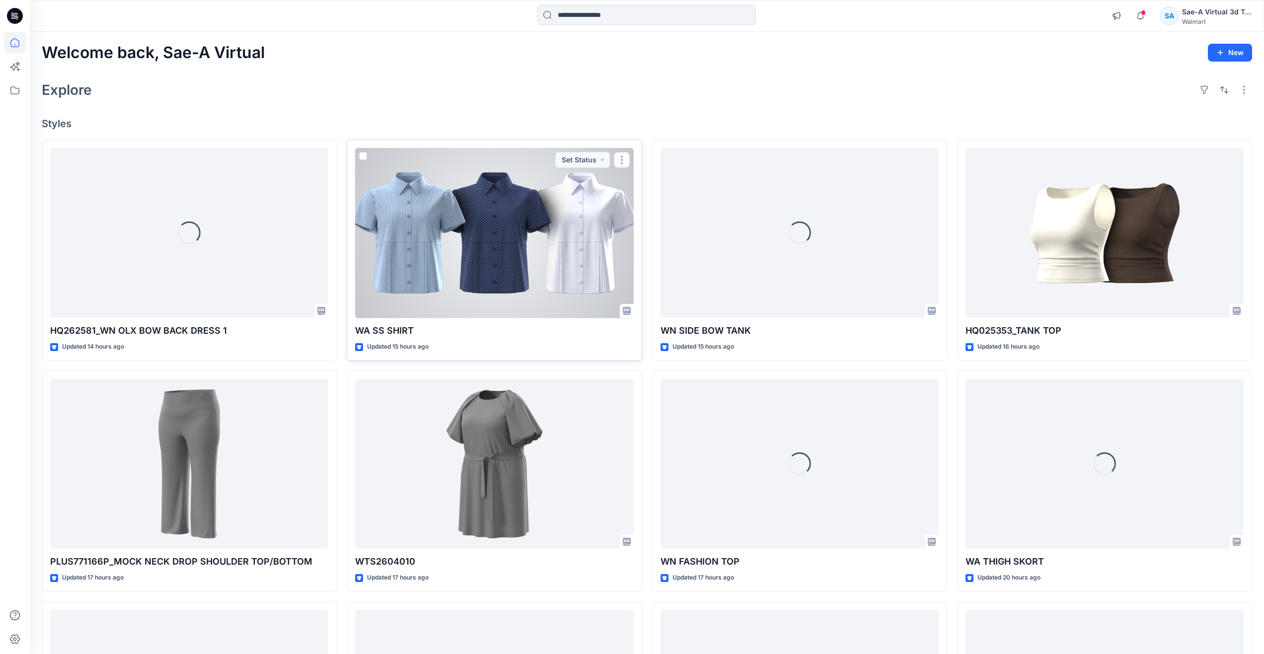
scroll to position [149, 0]
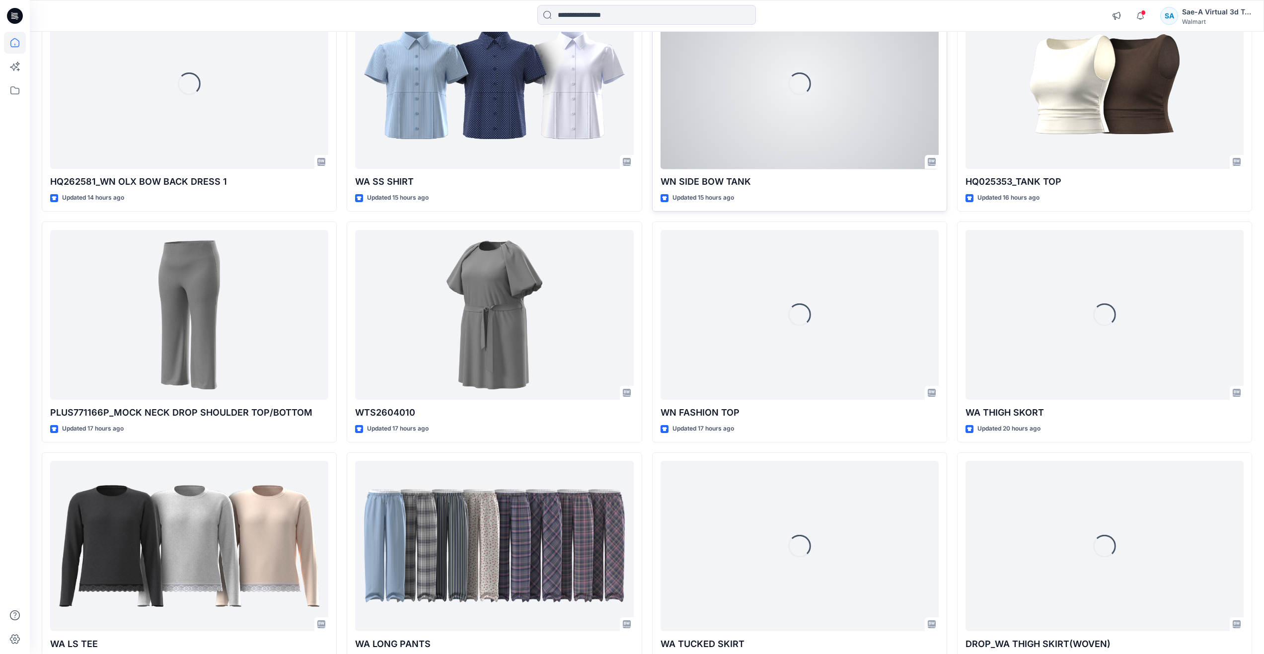
click at [766, 112] on div "Loading..." at bounding box center [800, 84] width 278 height 170
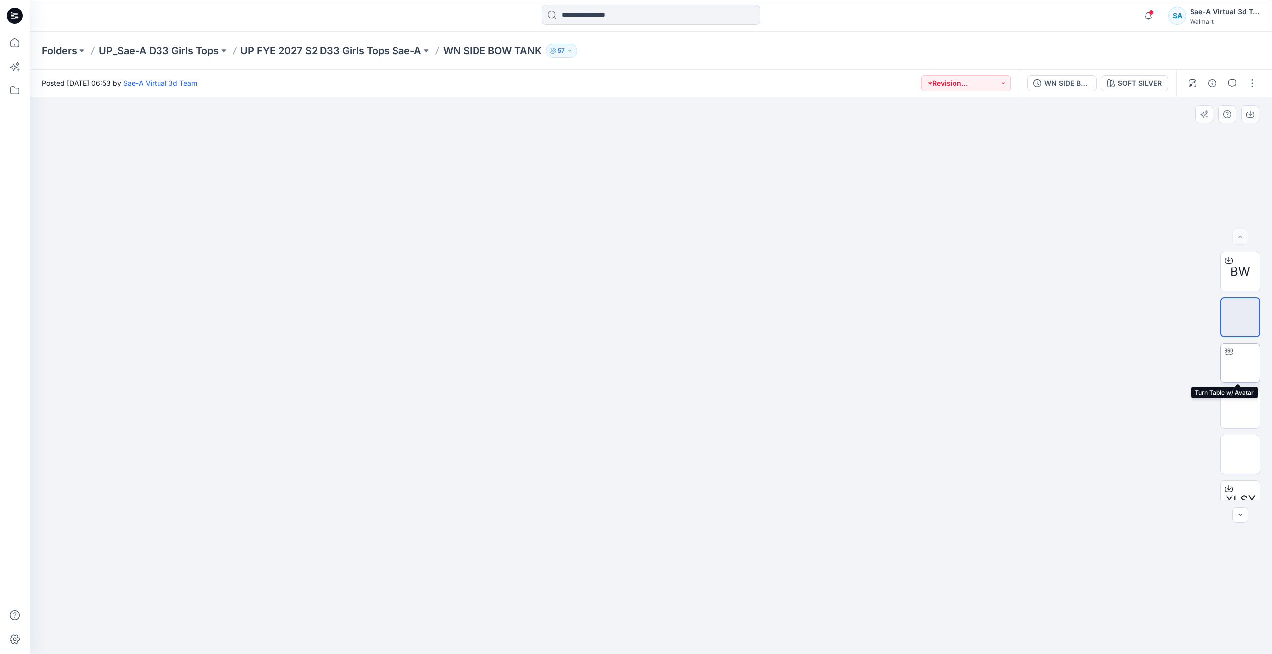
click at [1240, 363] on img at bounding box center [1240, 363] width 0 height 0
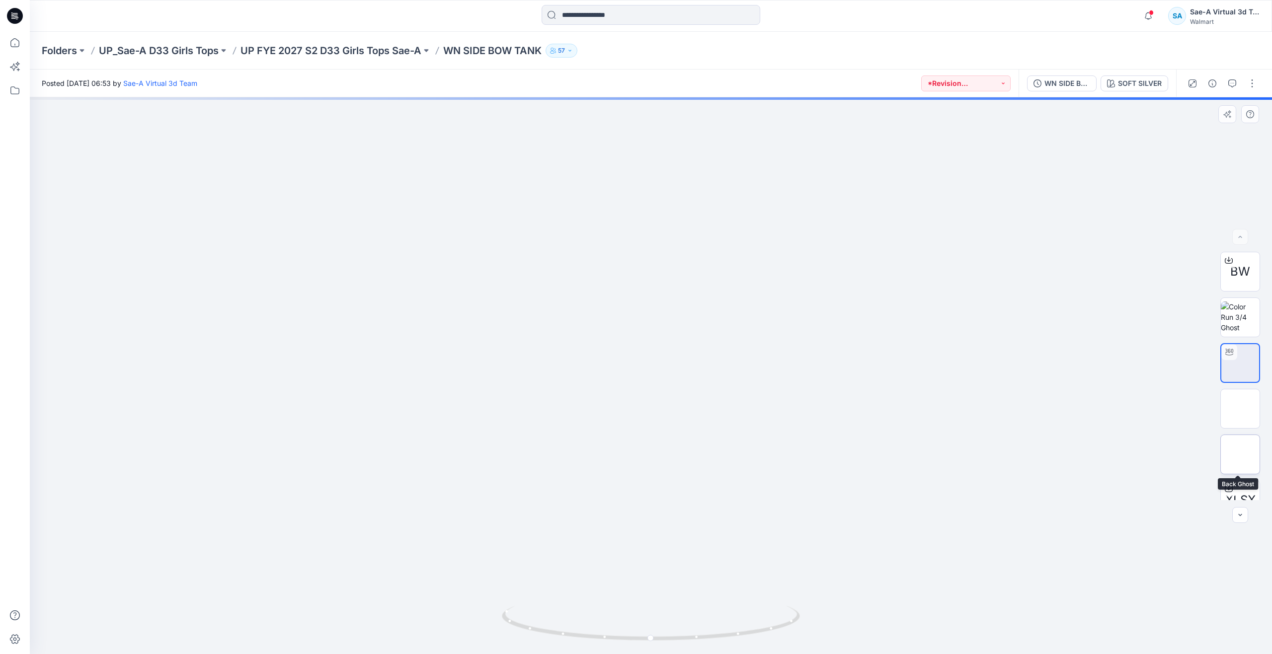
click at [1225, 445] on img at bounding box center [1239, 454] width 39 height 21
click at [375, 51] on p "UP FYE 2027 S2 D33 Girls Tops Sae-A" at bounding box center [330, 51] width 181 height 14
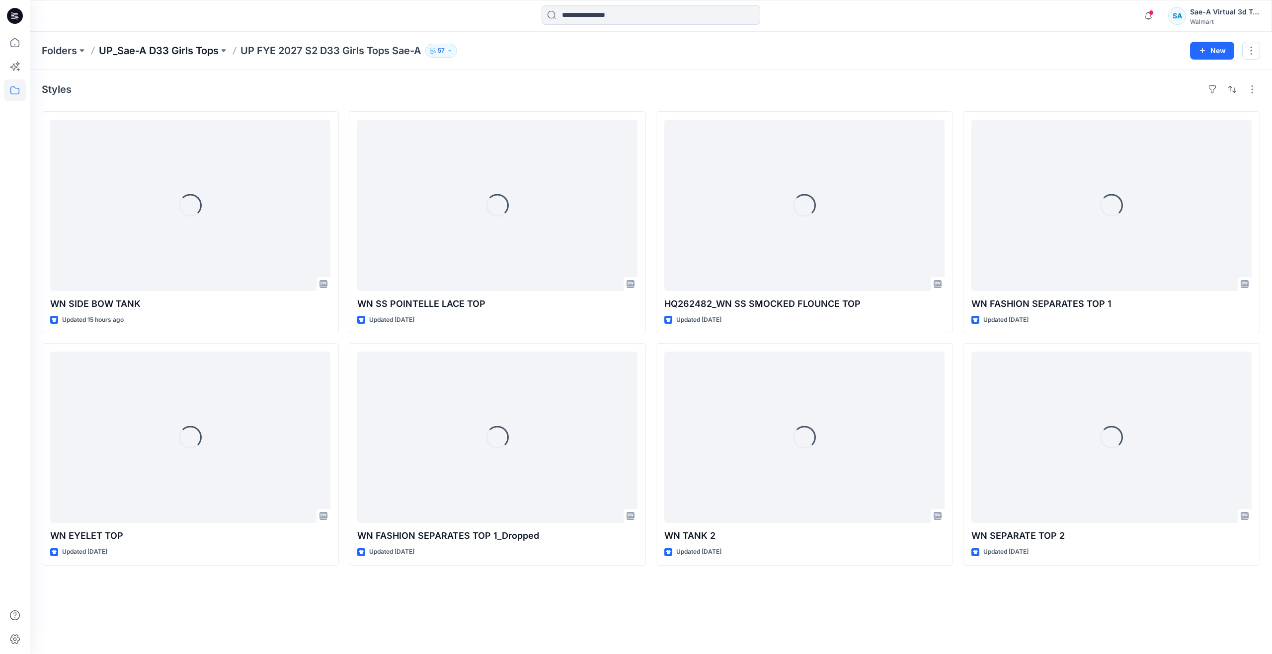
click at [201, 55] on p "UP_Sae-A D33 Girls Tops" at bounding box center [159, 51] width 120 height 14
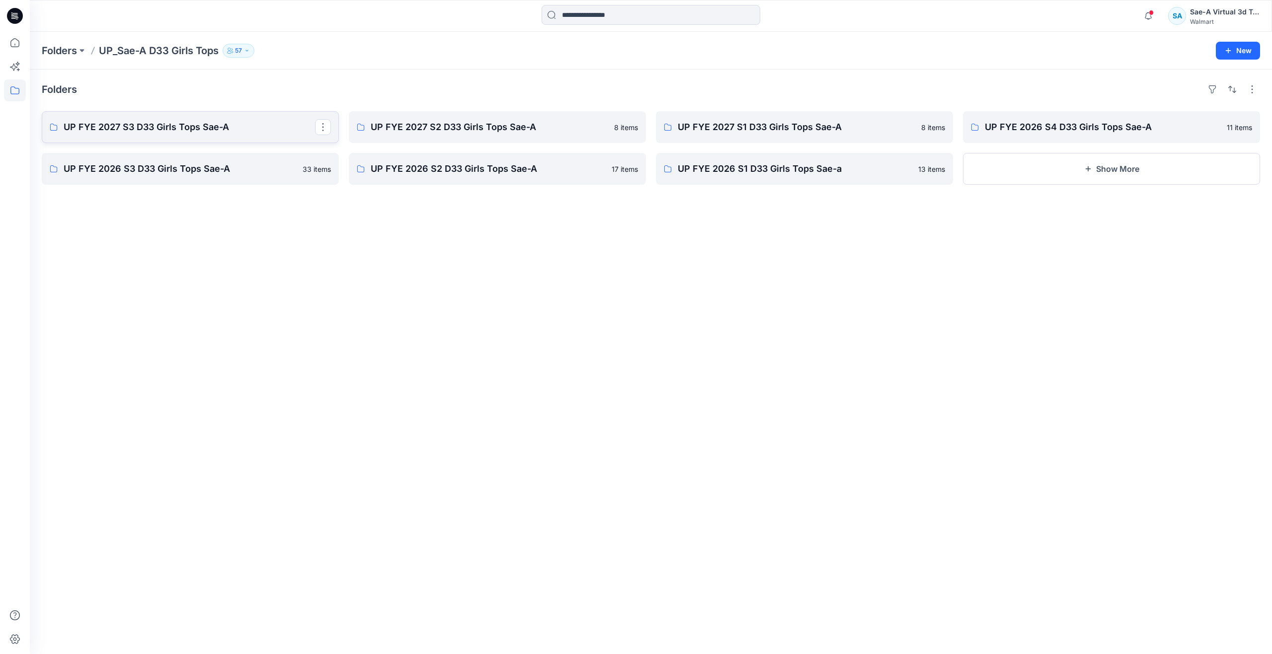
click at [225, 128] on p "UP FYE 2027 S3 D33 Girls Tops Sae-A" at bounding box center [189, 127] width 251 height 14
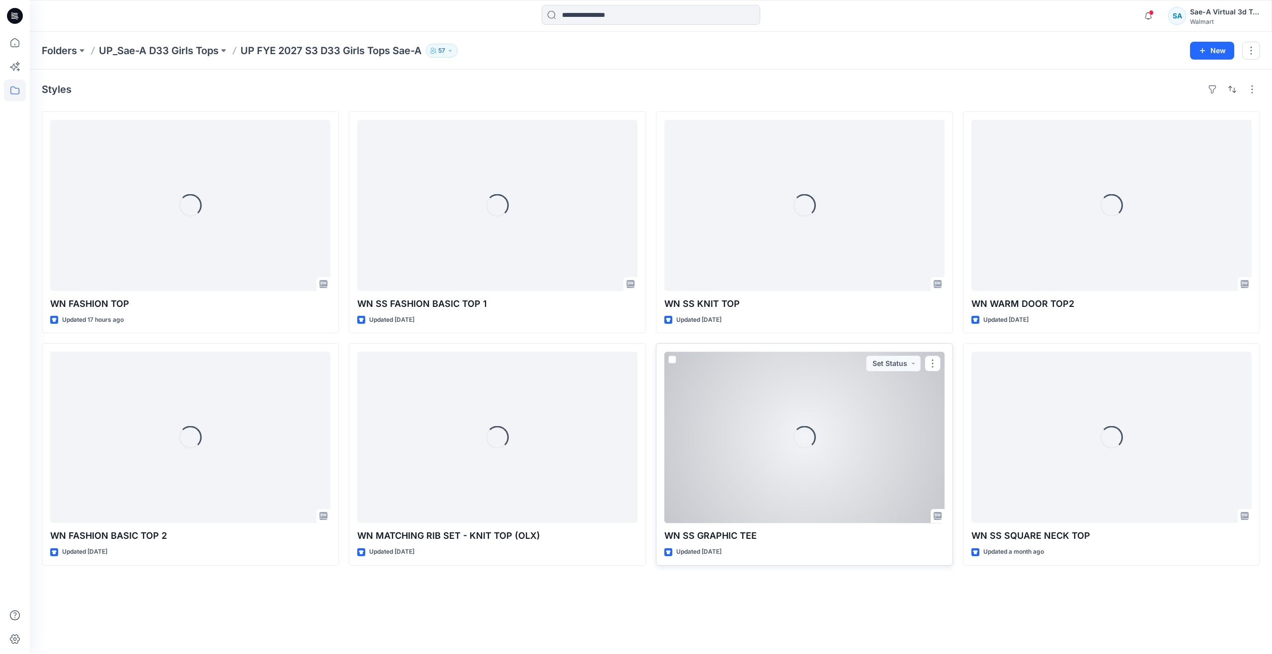
click at [797, 474] on div "Loading..." at bounding box center [804, 437] width 280 height 171
click at [786, 494] on div "Loading..." at bounding box center [804, 437] width 280 height 171
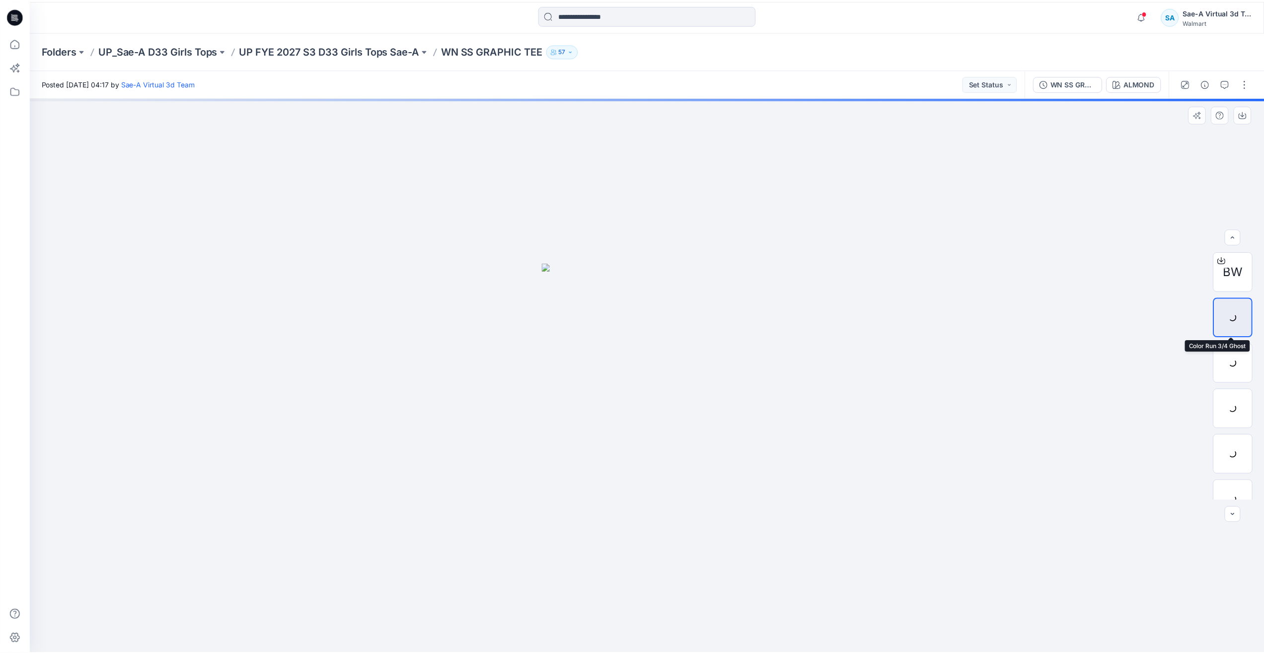
scroll to position [20, 0]
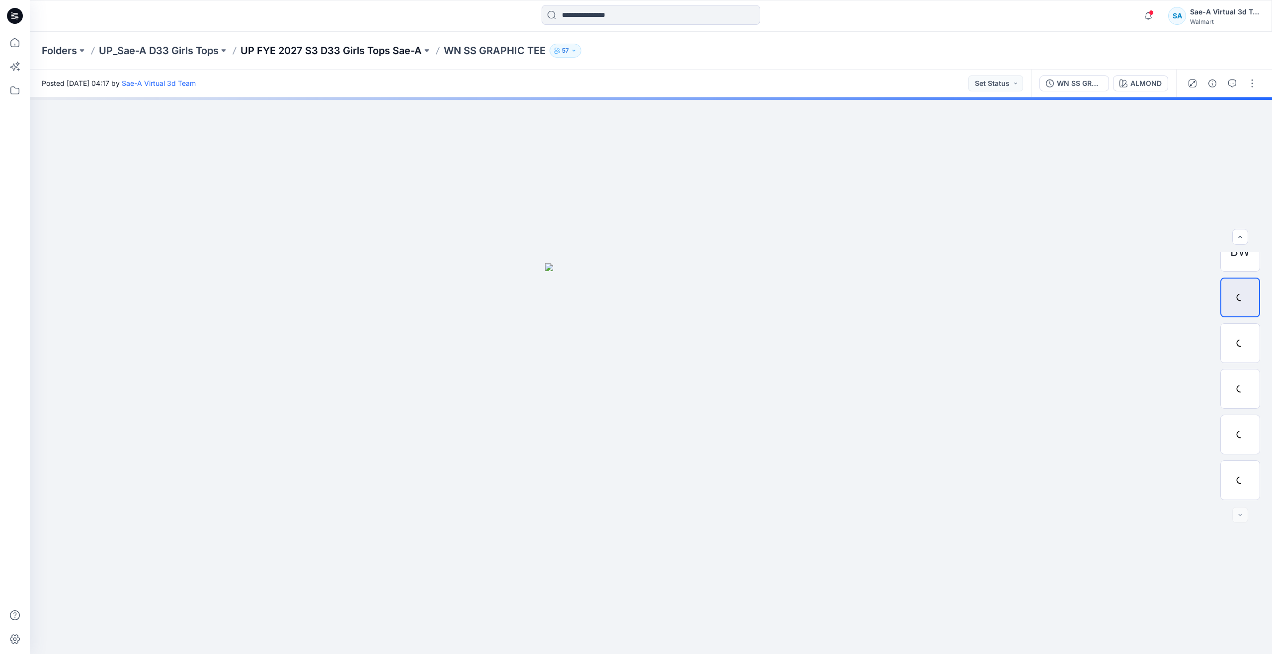
click at [311, 53] on p "UP FYE 2027 S3 D33 Girls Tops Sae-A" at bounding box center [330, 51] width 181 height 14
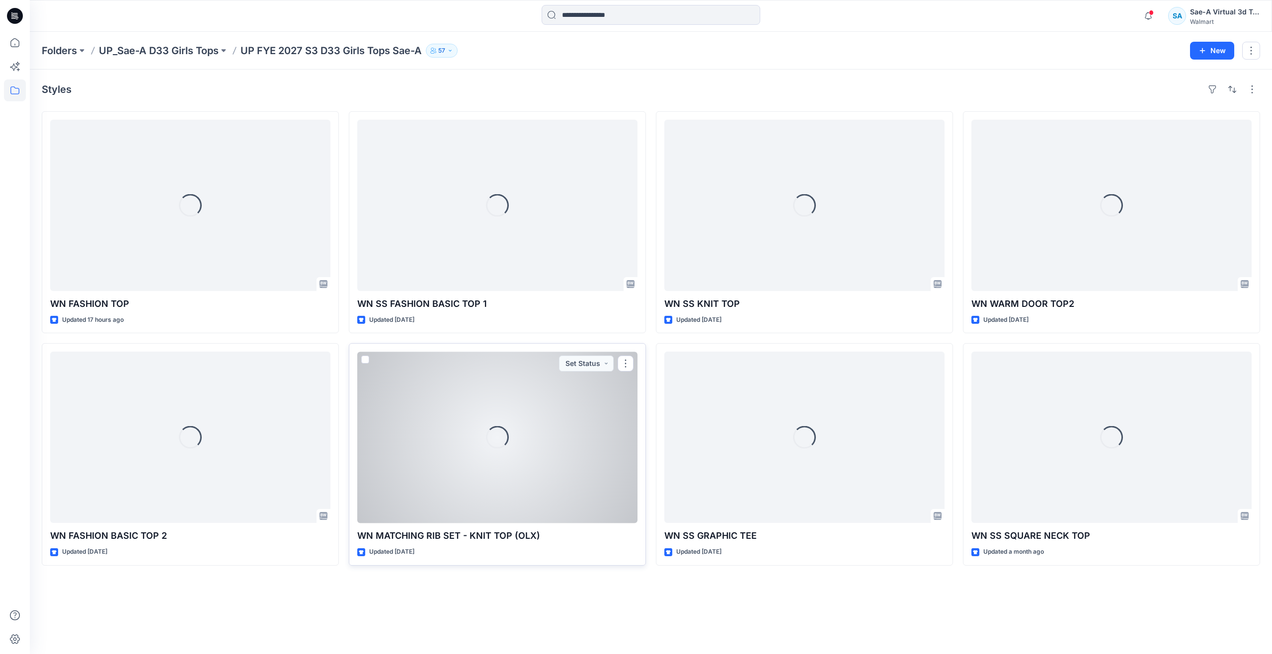
click at [560, 431] on div "Loading..." at bounding box center [497, 437] width 280 height 171
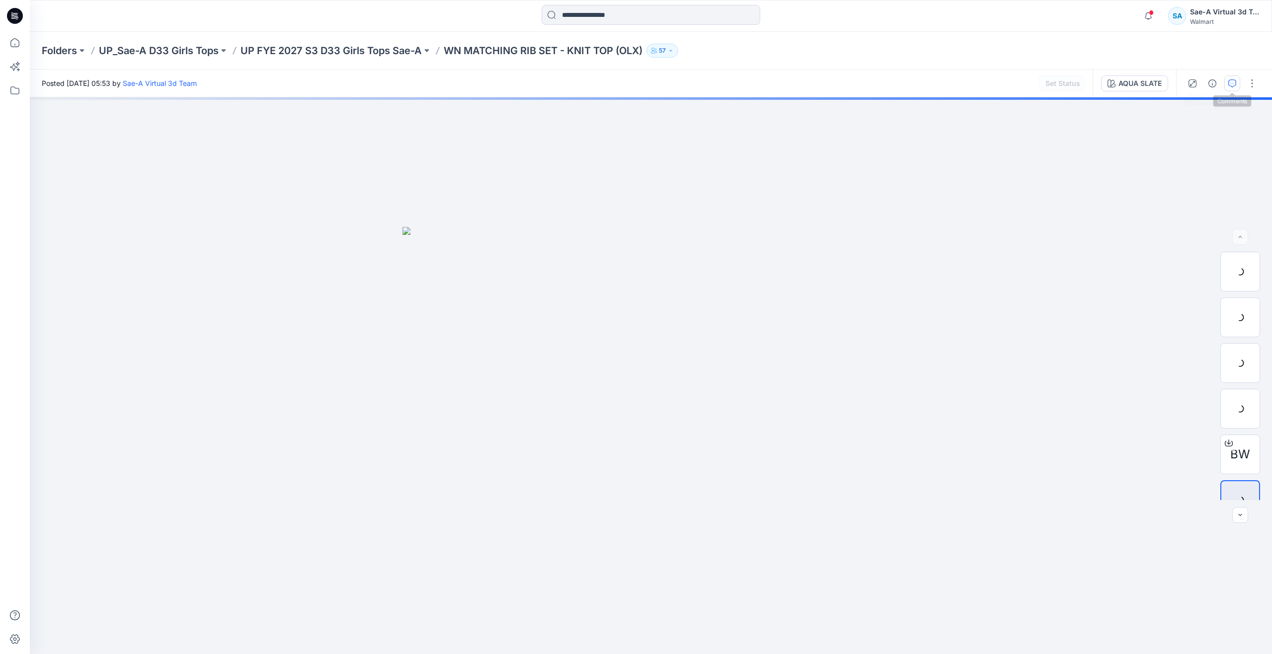
click at [1230, 90] on button "button" at bounding box center [1232, 83] width 16 height 16
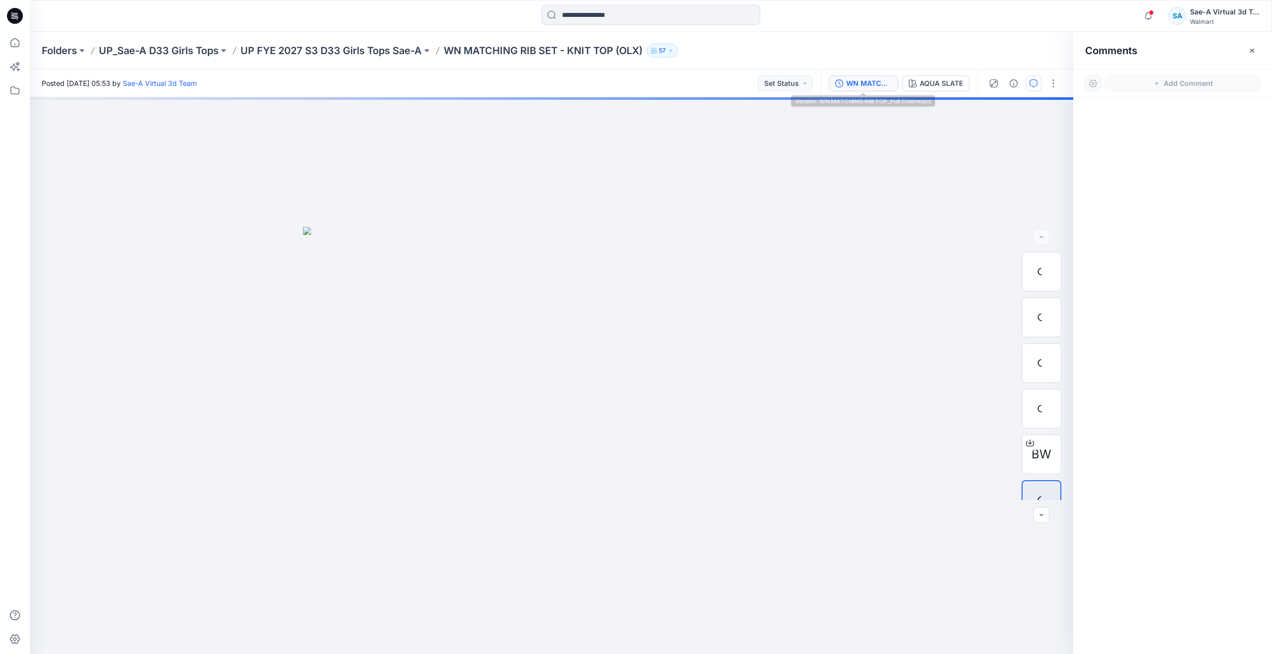
click at [870, 81] on div "WN MATCHING RIB TOP_Full Colorways" at bounding box center [869, 83] width 46 height 11
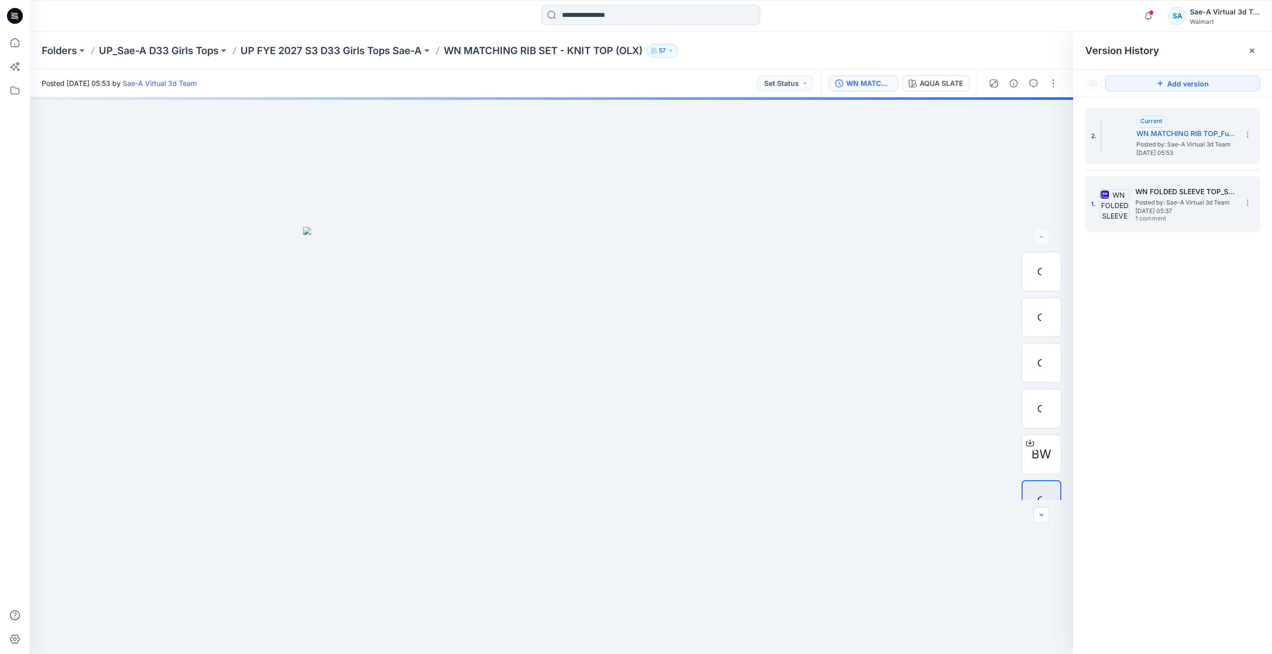
click at [1183, 208] on span "[DATE] 05:37" at bounding box center [1184, 211] width 99 height 7
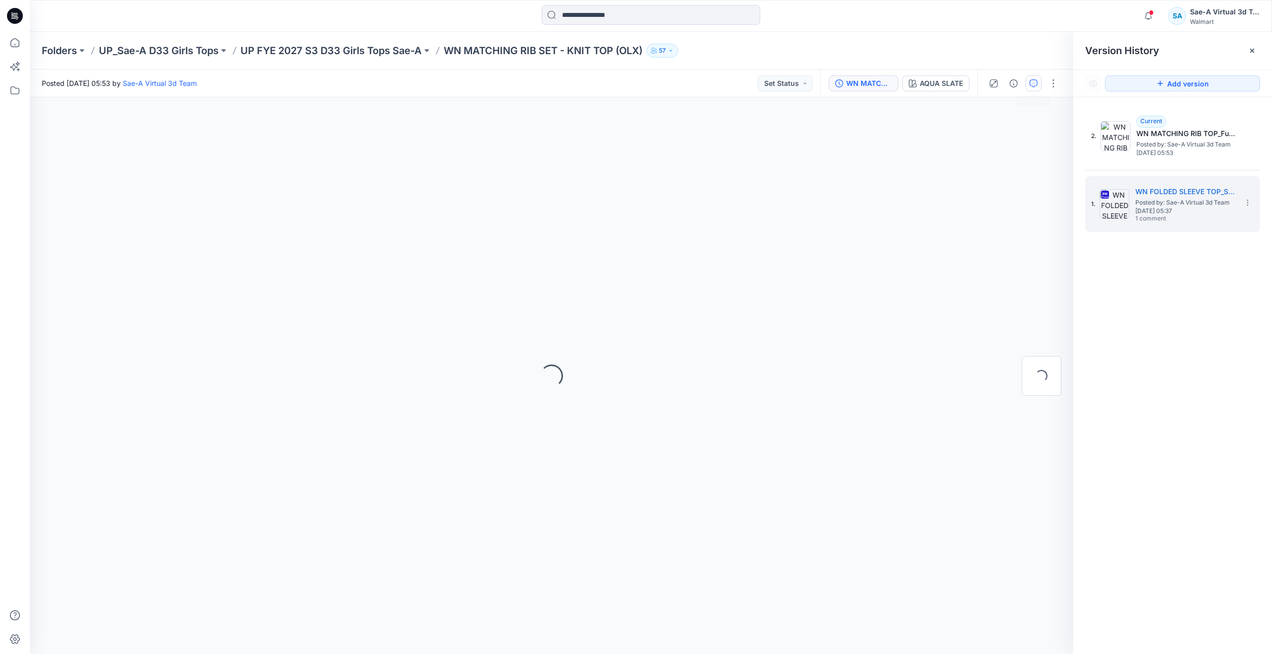
click at [1033, 82] on icon "button" at bounding box center [1033, 83] width 8 height 8
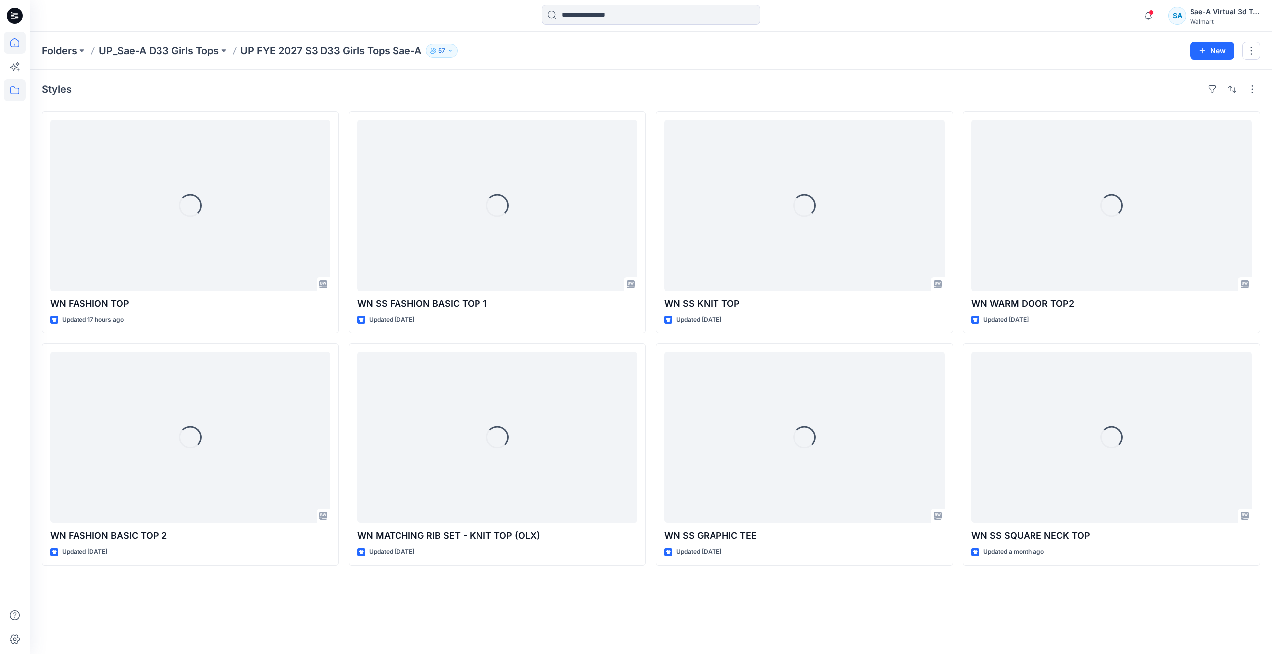
click at [23, 41] on icon at bounding box center [15, 43] width 22 height 22
